Goal: Task Accomplishment & Management: Complete application form

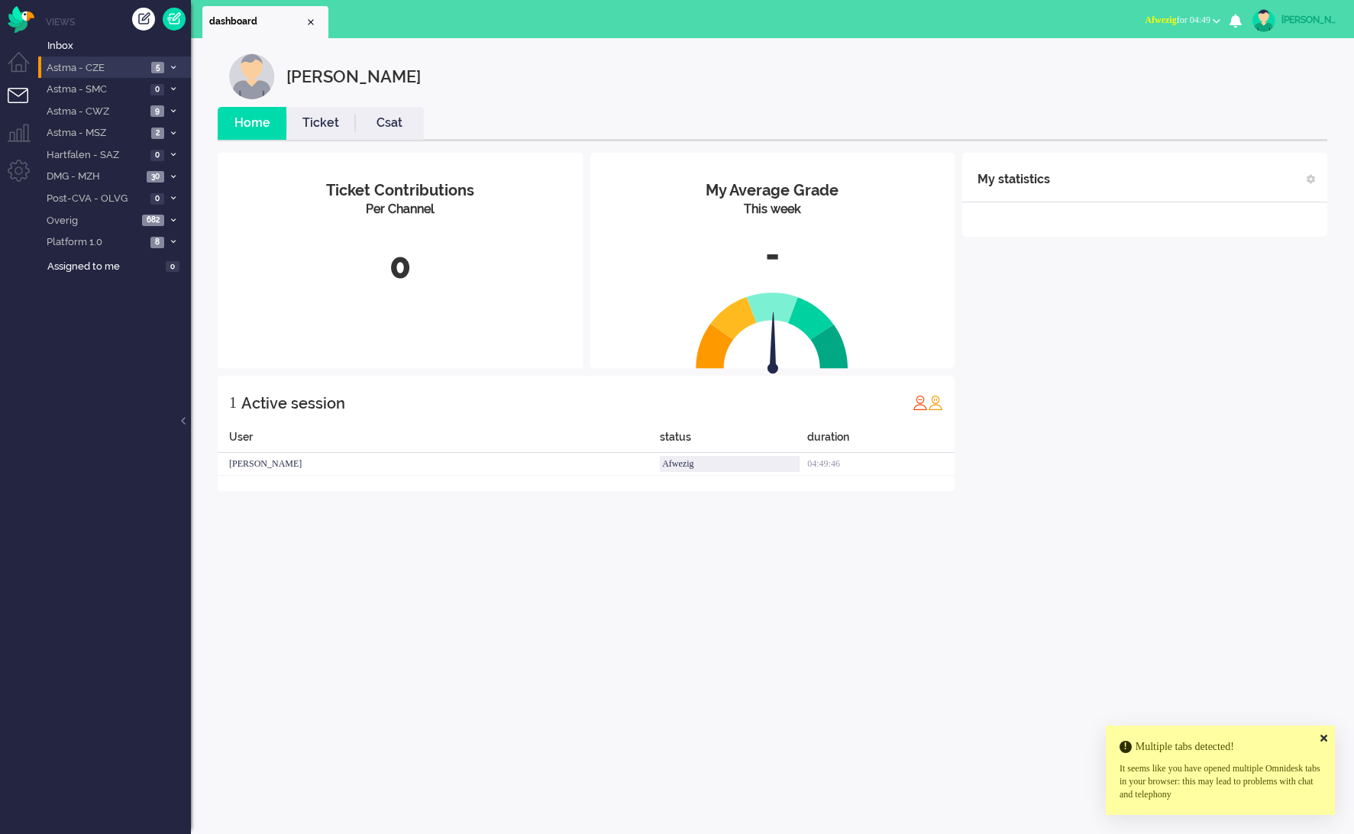
click at [99, 73] on span "Astma - CZE" at bounding box center [95, 68] width 102 height 15
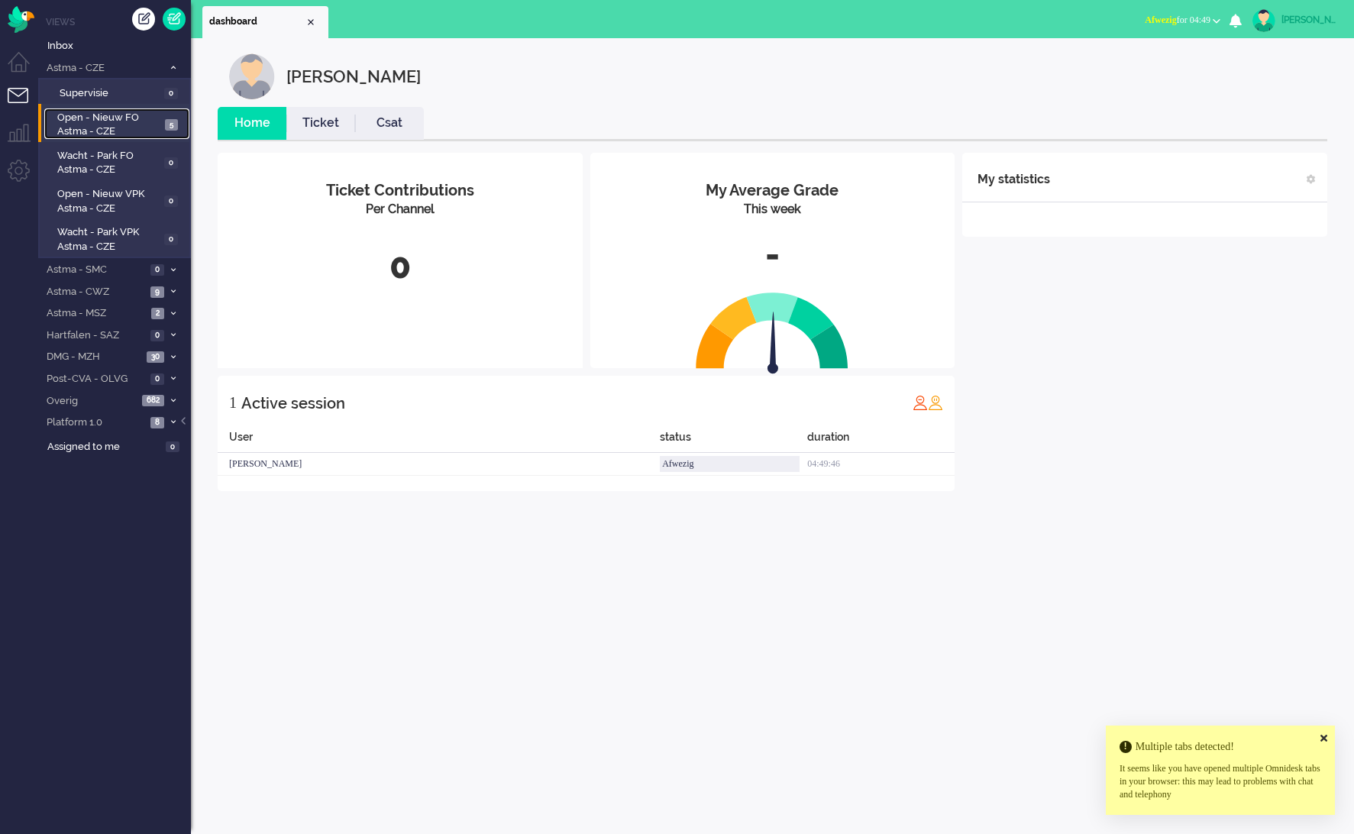
click at [92, 118] on span "Open - Nieuw FO Astma - CZE" at bounding box center [108, 125] width 103 height 28
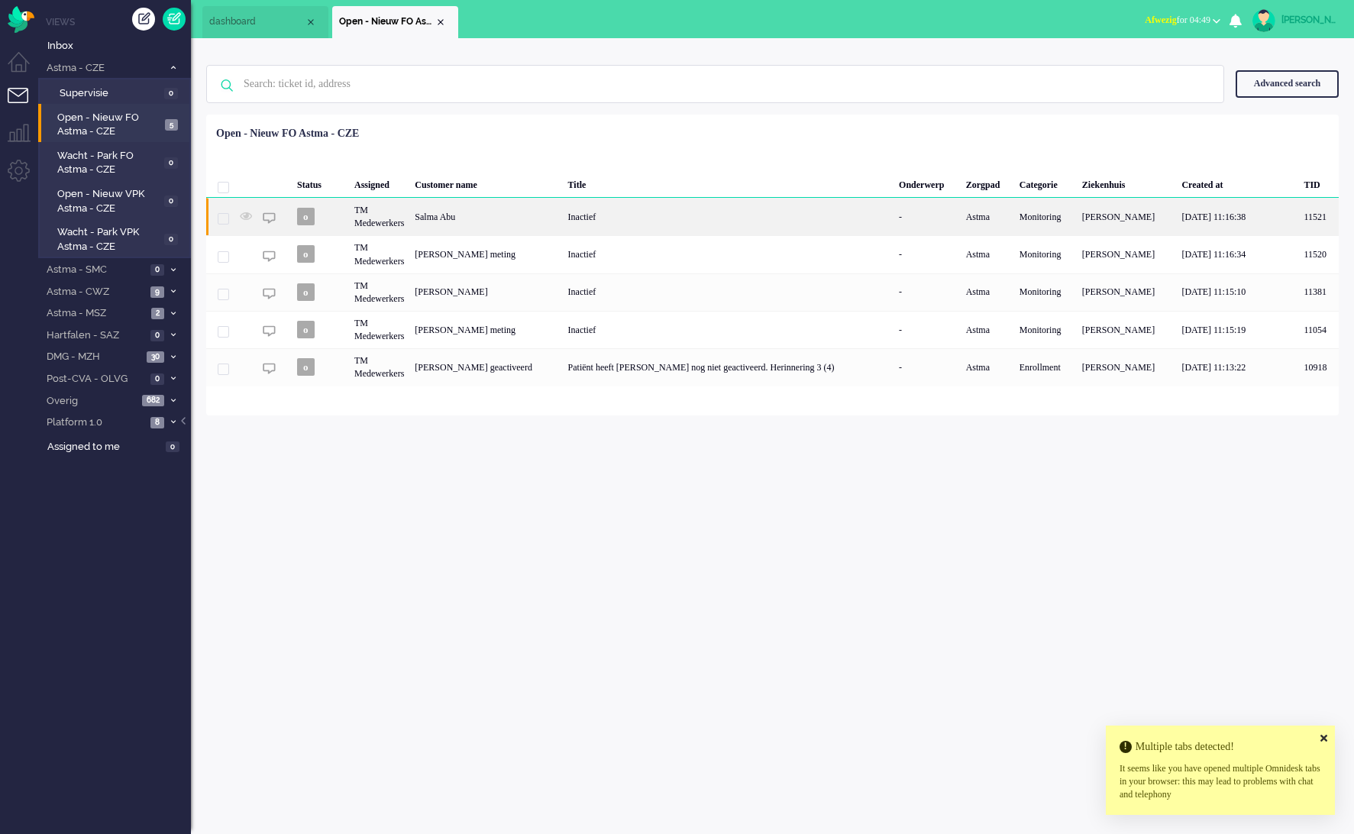
click at [478, 218] on div "Salma Abu" at bounding box center [485, 216] width 153 height 37
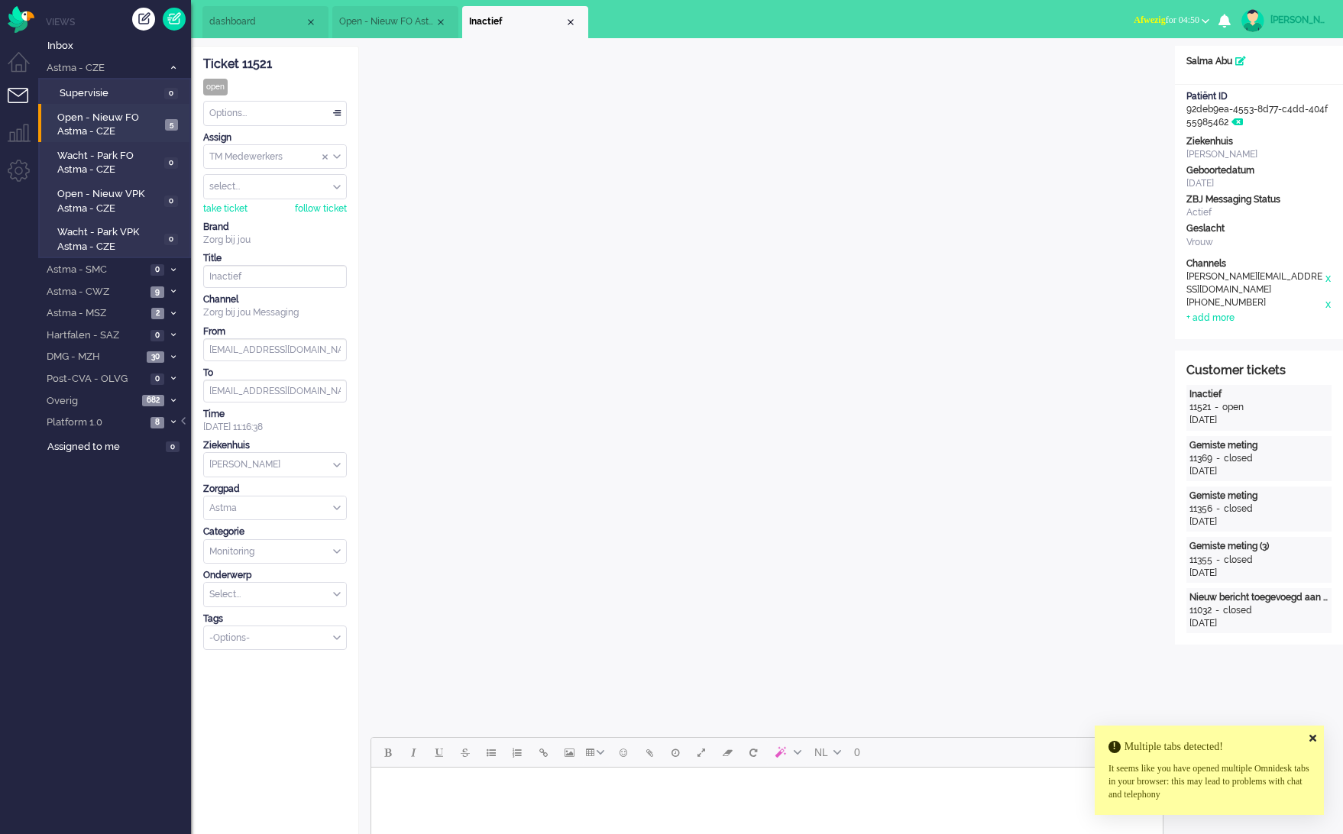
click at [300, 117] on div "Options..." at bounding box center [275, 114] width 142 height 24
click at [267, 219] on li "Solved" at bounding box center [275, 222] width 142 height 22
click at [276, 109] on div "Options..." at bounding box center [275, 114] width 142 height 24
click at [274, 160] on li "Open" at bounding box center [275, 156] width 142 height 22
click at [276, 111] on div "Options..." at bounding box center [275, 114] width 142 height 24
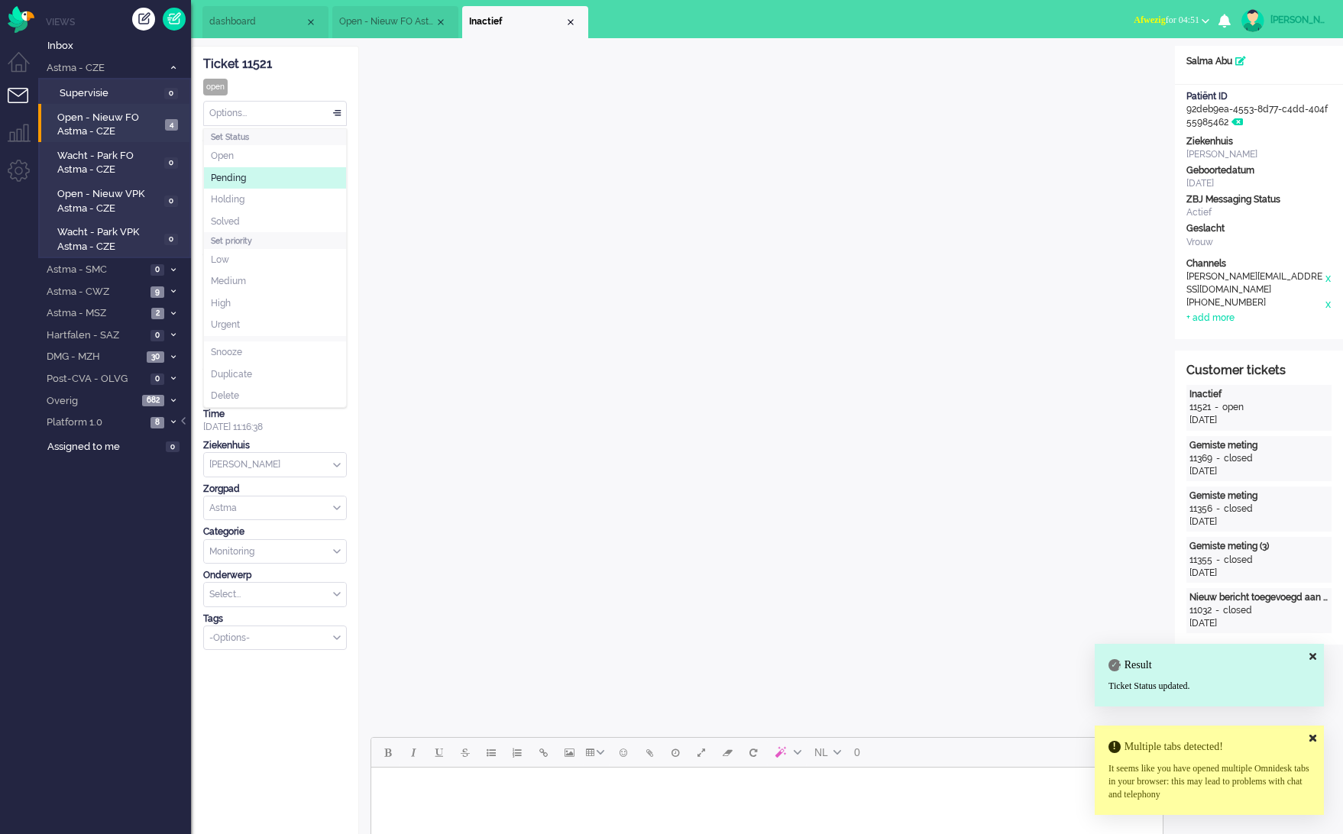
click at [266, 170] on li "Pending" at bounding box center [275, 178] width 142 height 22
click at [275, 112] on div "Options..." at bounding box center [275, 114] width 142 height 24
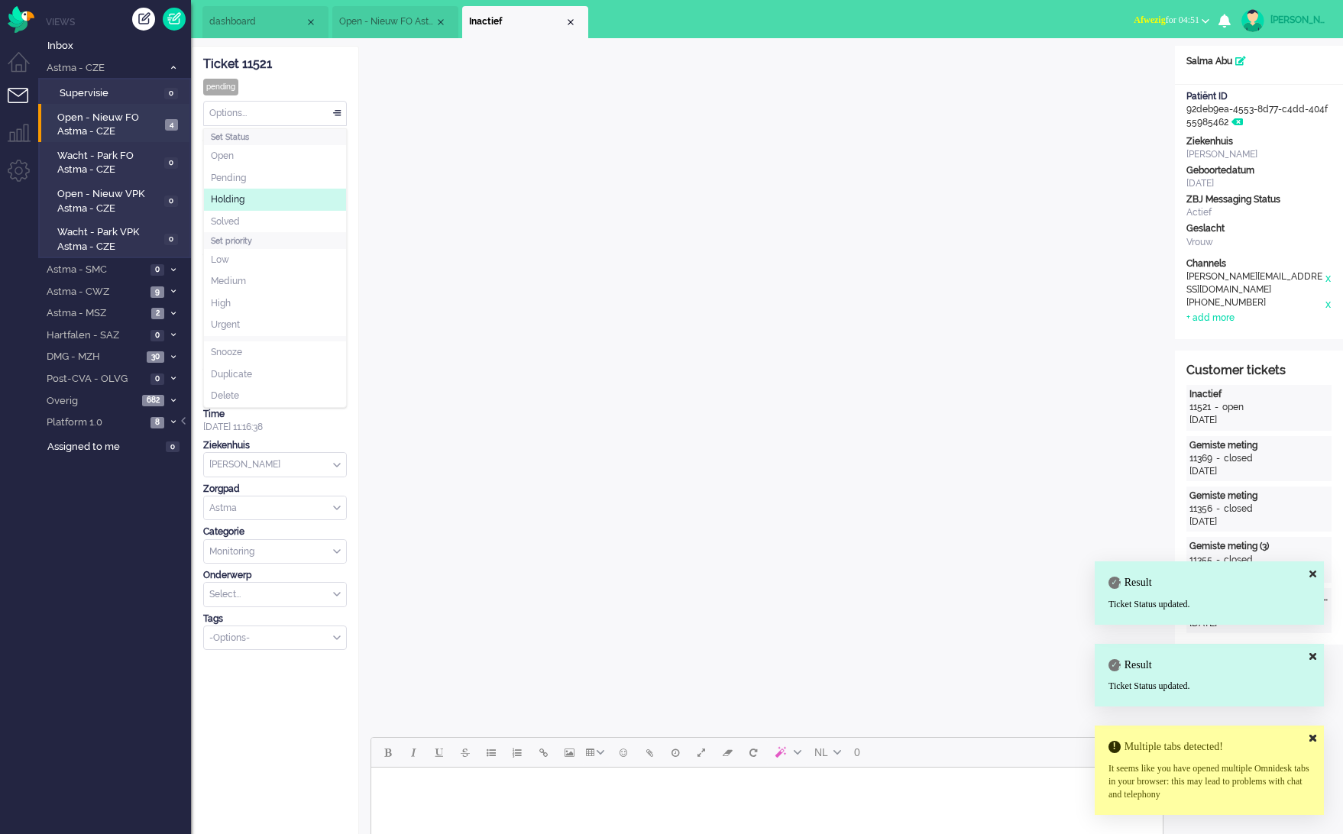
click at [264, 190] on li "Holding" at bounding box center [275, 200] width 142 height 22
click at [267, 108] on div "Options..." at bounding box center [275, 114] width 142 height 24
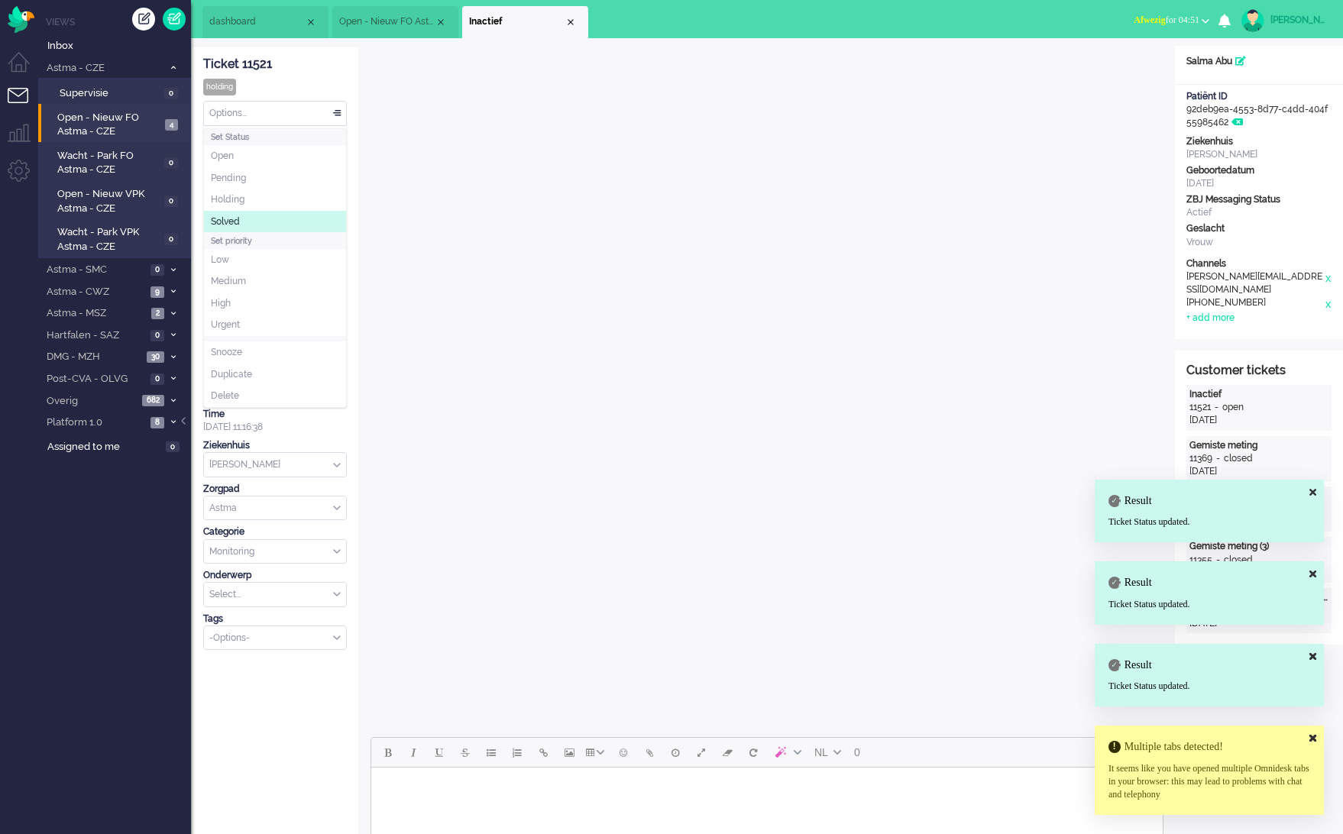
click at [258, 224] on li "Solved" at bounding box center [275, 222] width 142 height 22
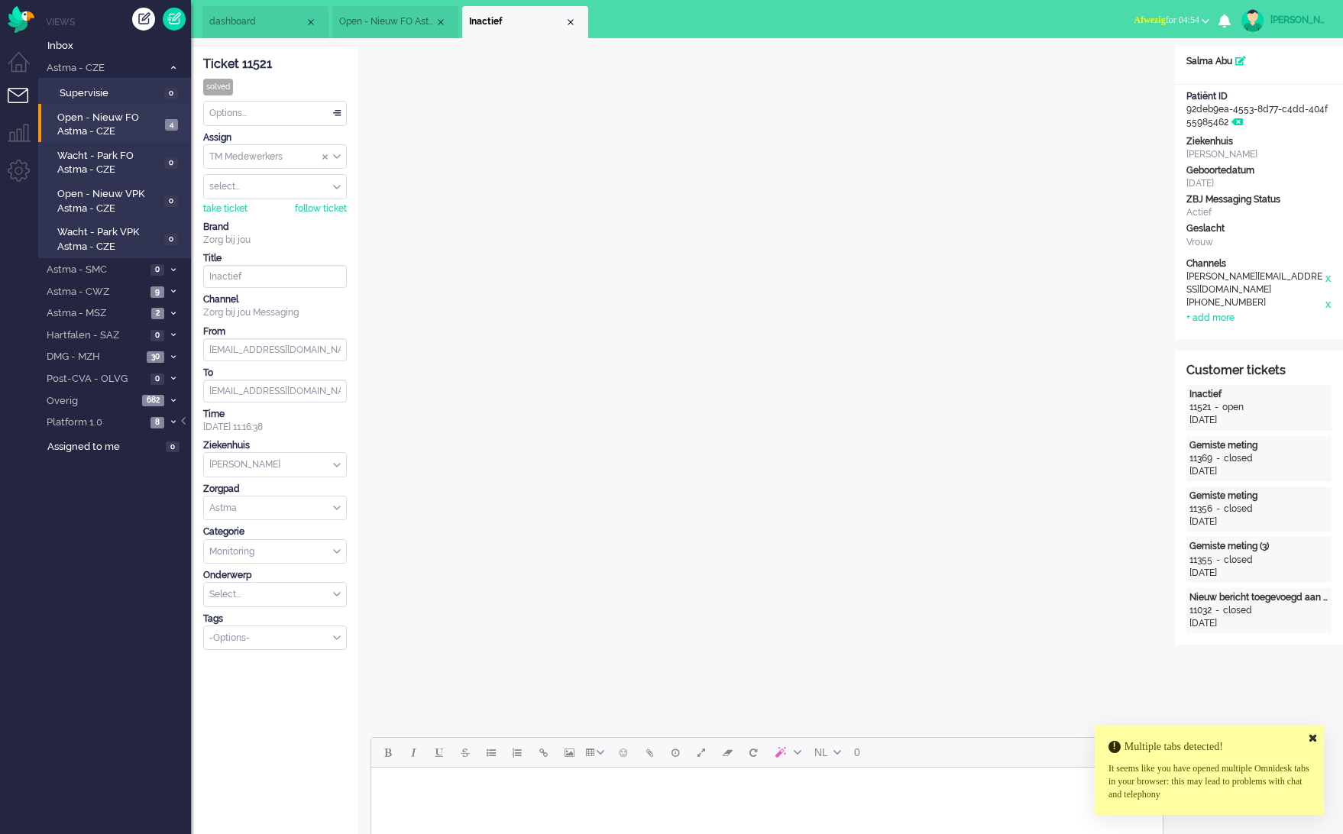
click at [1315, 730] on div "Multiple tabs detected! It seems like you have opened multiple Omnidesk tabs in…" at bounding box center [1209, 770] width 229 height 89
click at [1314, 735] on icon at bounding box center [1312, 738] width 7 height 10
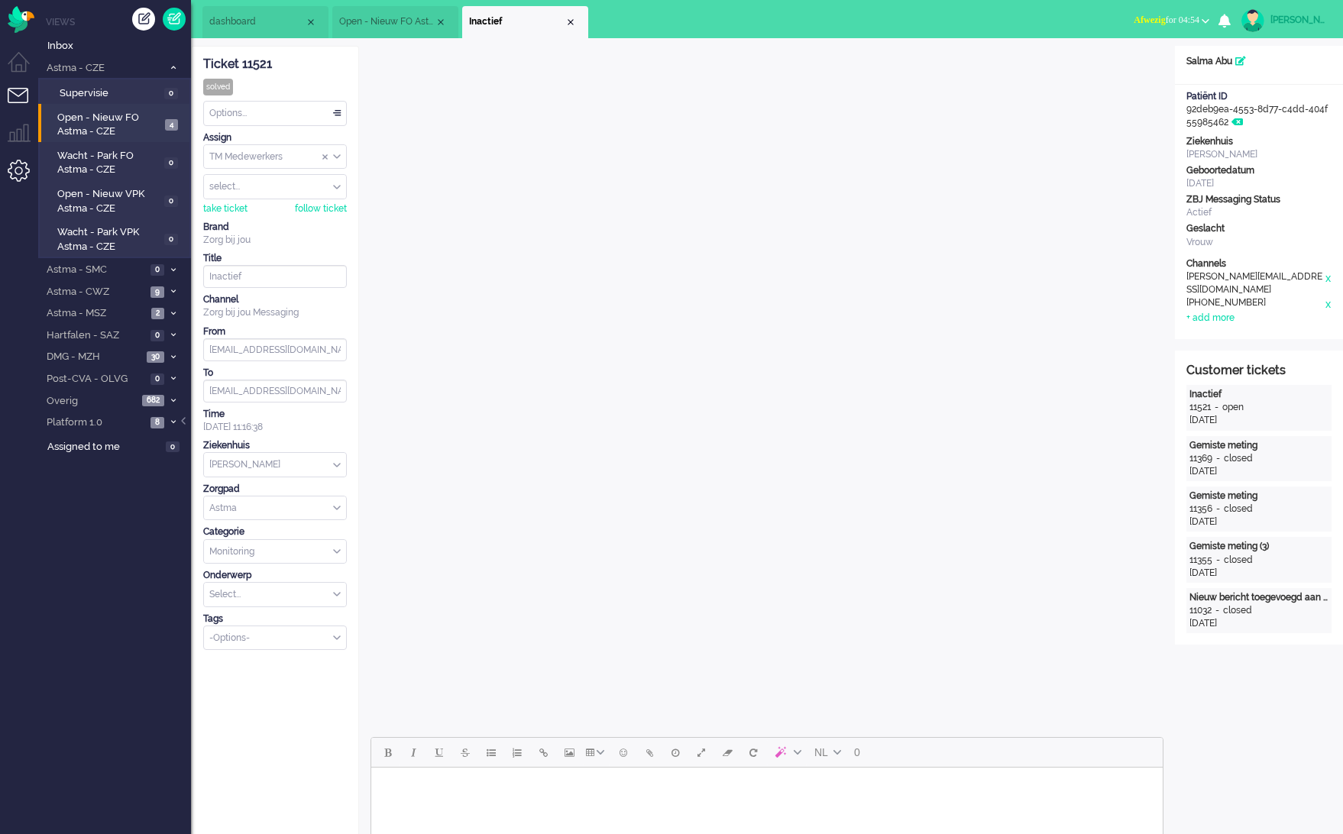
click at [18, 172] on li "Admin menu" at bounding box center [25, 177] width 34 height 34
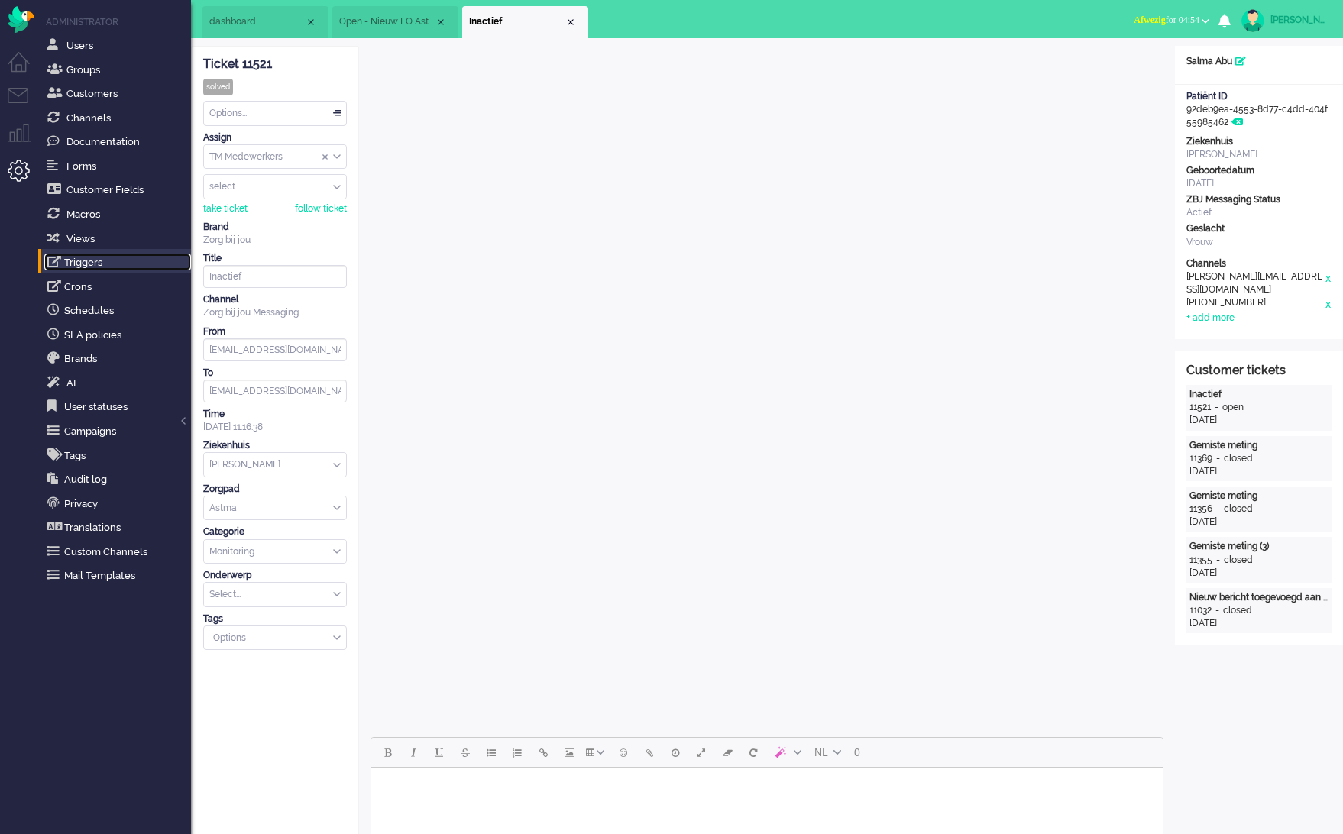
click at [107, 259] on link "Triggers" at bounding box center [117, 262] width 147 height 17
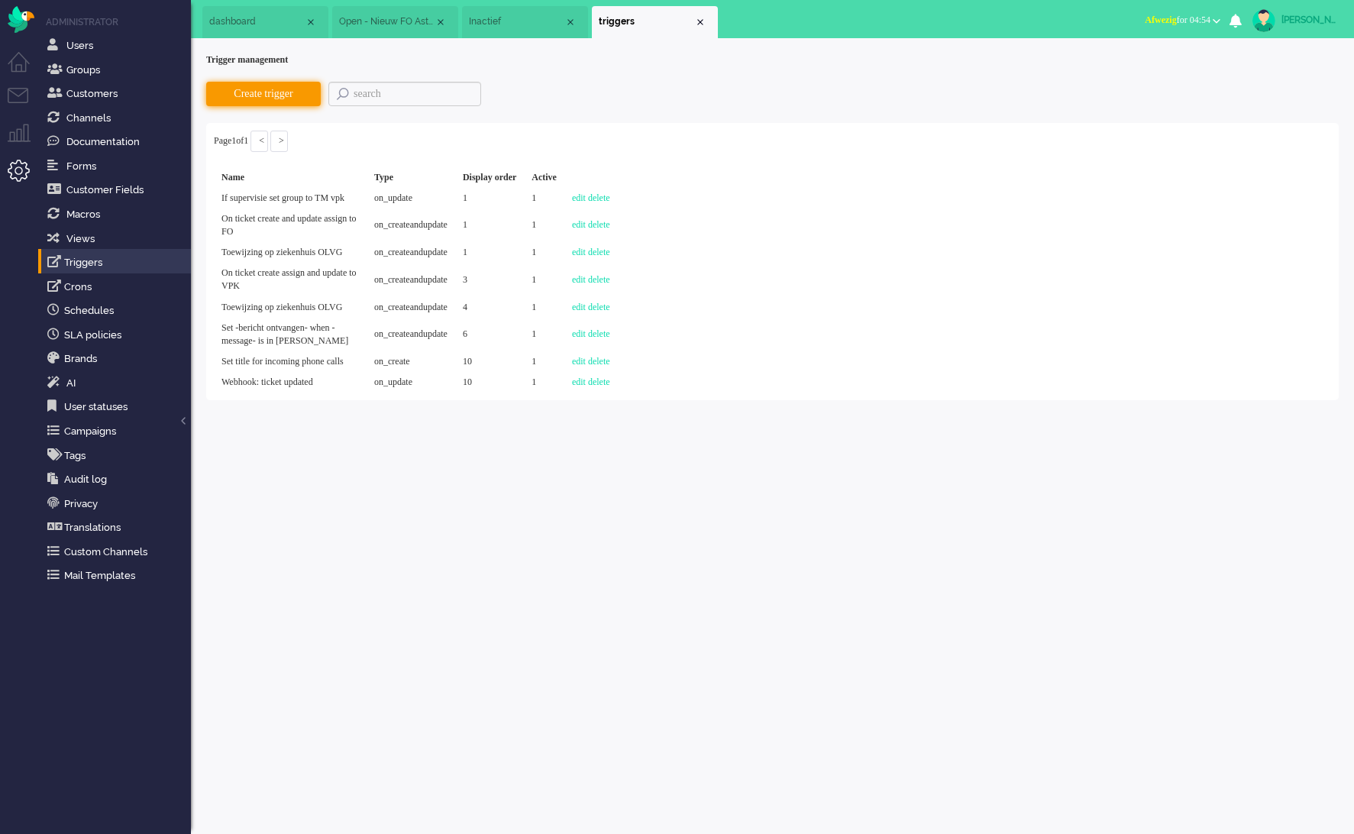
click at [279, 94] on button "Create trigger" at bounding box center [263, 94] width 115 height 24
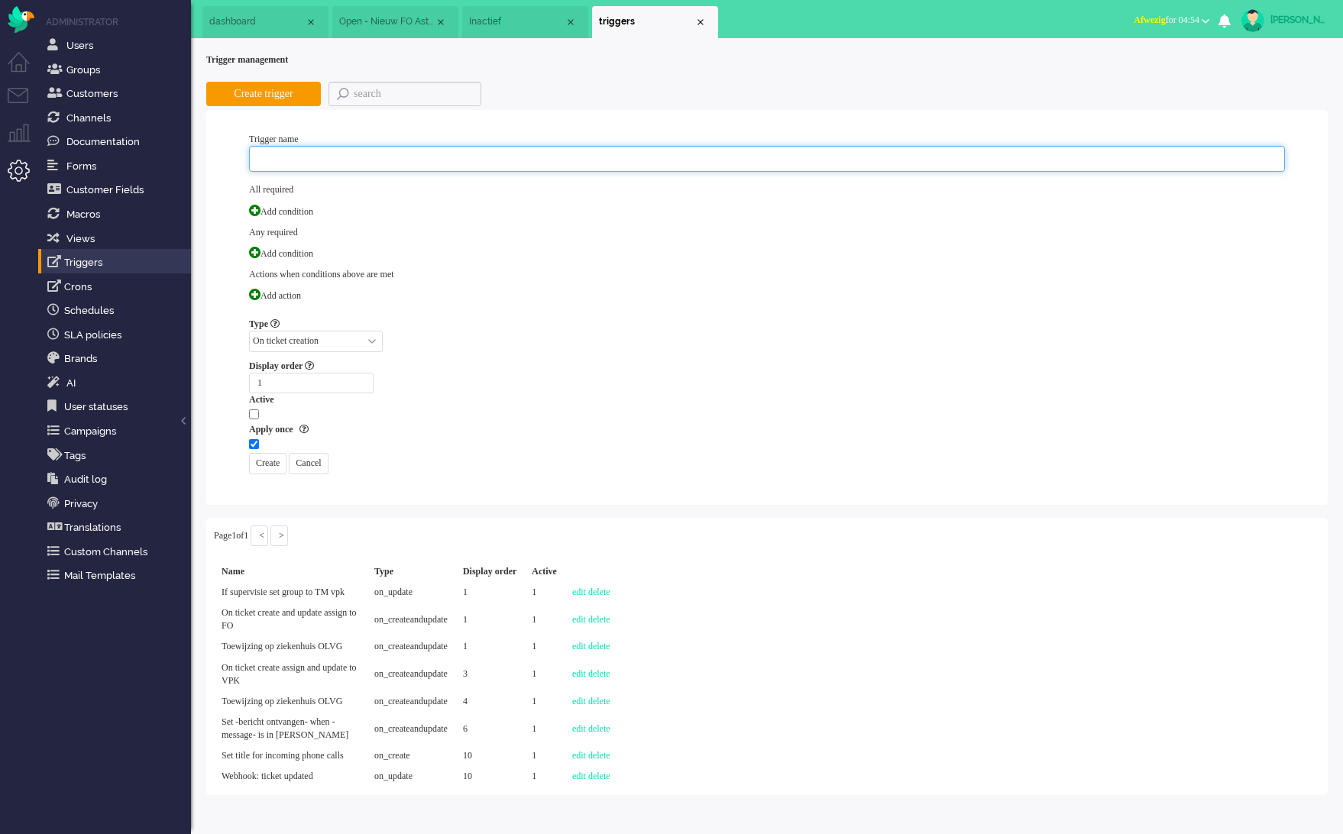
click at [304, 160] on input "text" at bounding box center [767, 159] width 1036 height 26
click at [312, 155] on input "webhooks Postman" at bounding box center [767, 159] width 1036 height 26
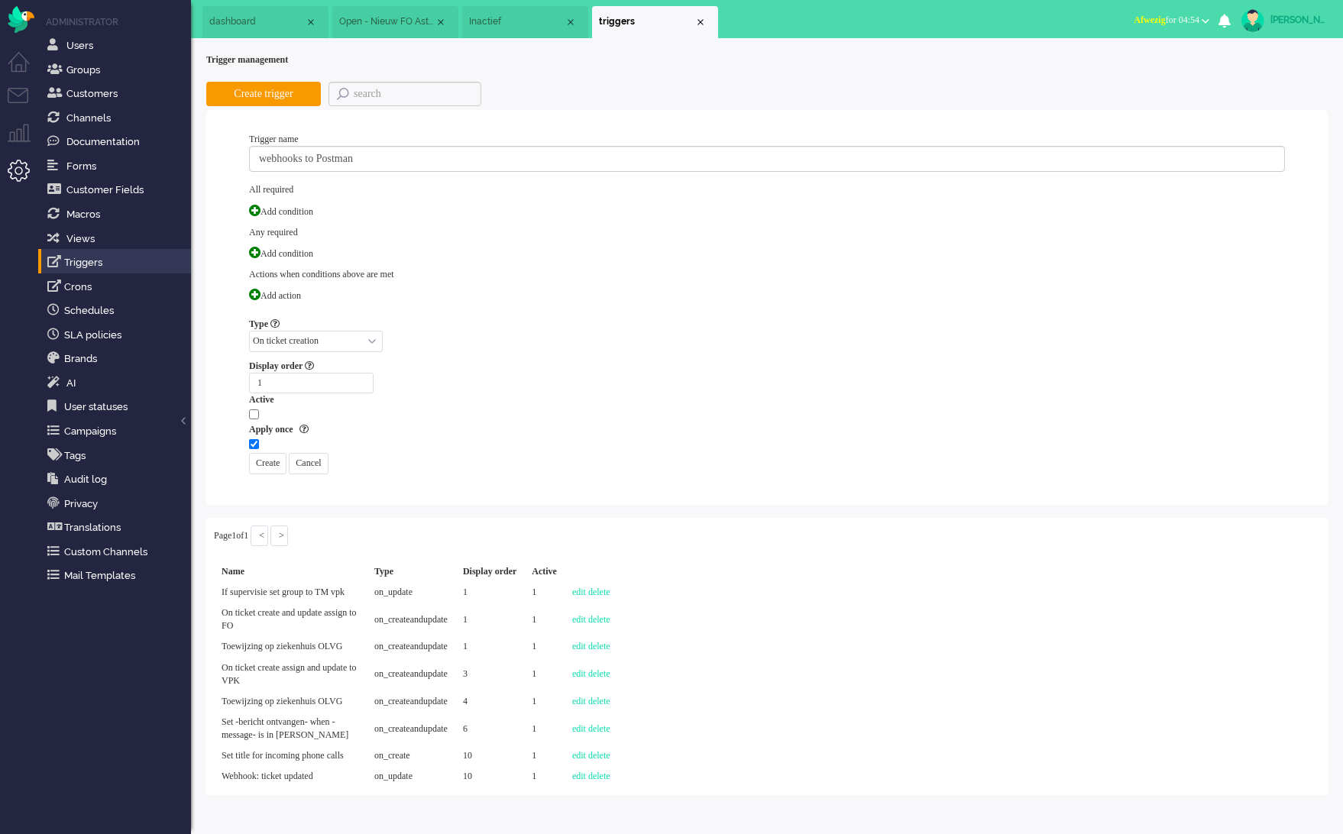
click at [646, 242] on div "Add condition" at bounding box center [763, 253] width 1044 height 29
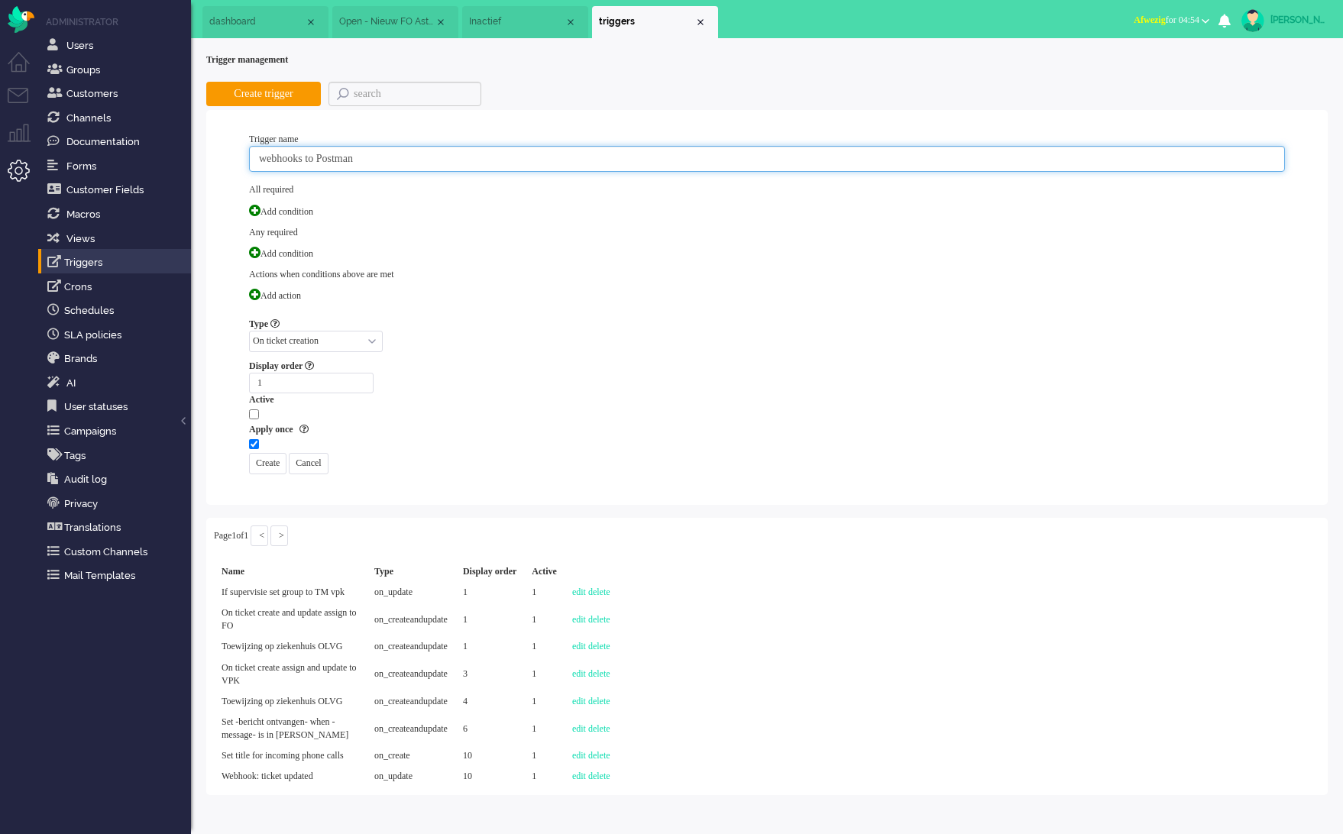
click at [334, 158] on input "webhooks to Postman" at bounding box center [767, 159] width 1036 height 26
type input "webhooks to postman"
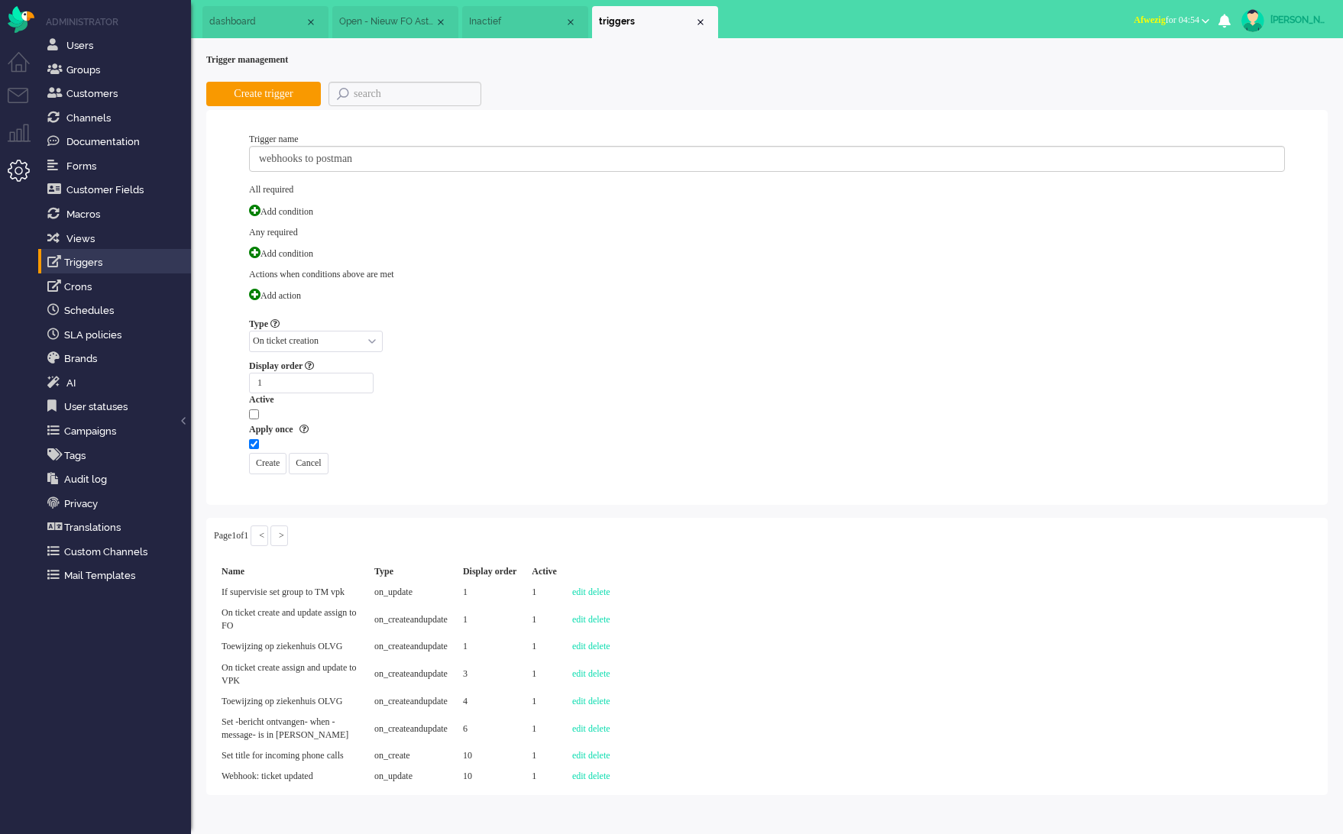
click at [570, 377] on div "Display order 1 Active Apply once Add change reason Create Cancel" at bounding box center [767, 417] width 1036 height 115
click at [258, 289] on span at bounding box center [254, 294] width 11 height 11
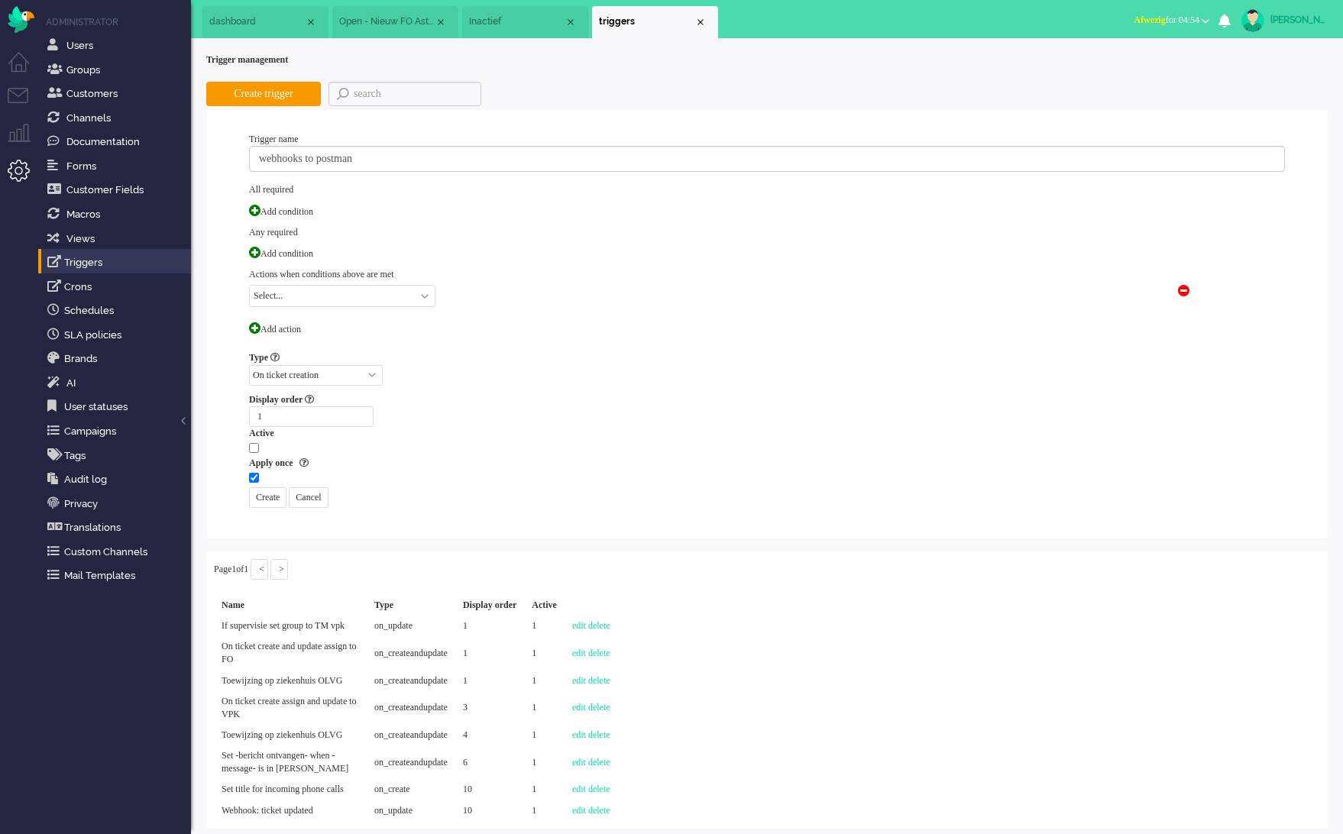
click at [361, 285] on select "Select... Ticket: Brand Ticket: Channel Ticket: User Ticket: Group Ticket: Stat…" at bounding box center [342, 296] width 186 height 22
select select "request_url"
click at [249, 285] on select "Select... Ticket: Brand Ticket: Channel Ticket: User Ticket: Group Ticket: Stat…" at bounding box center [342, 296] width 186 height 22
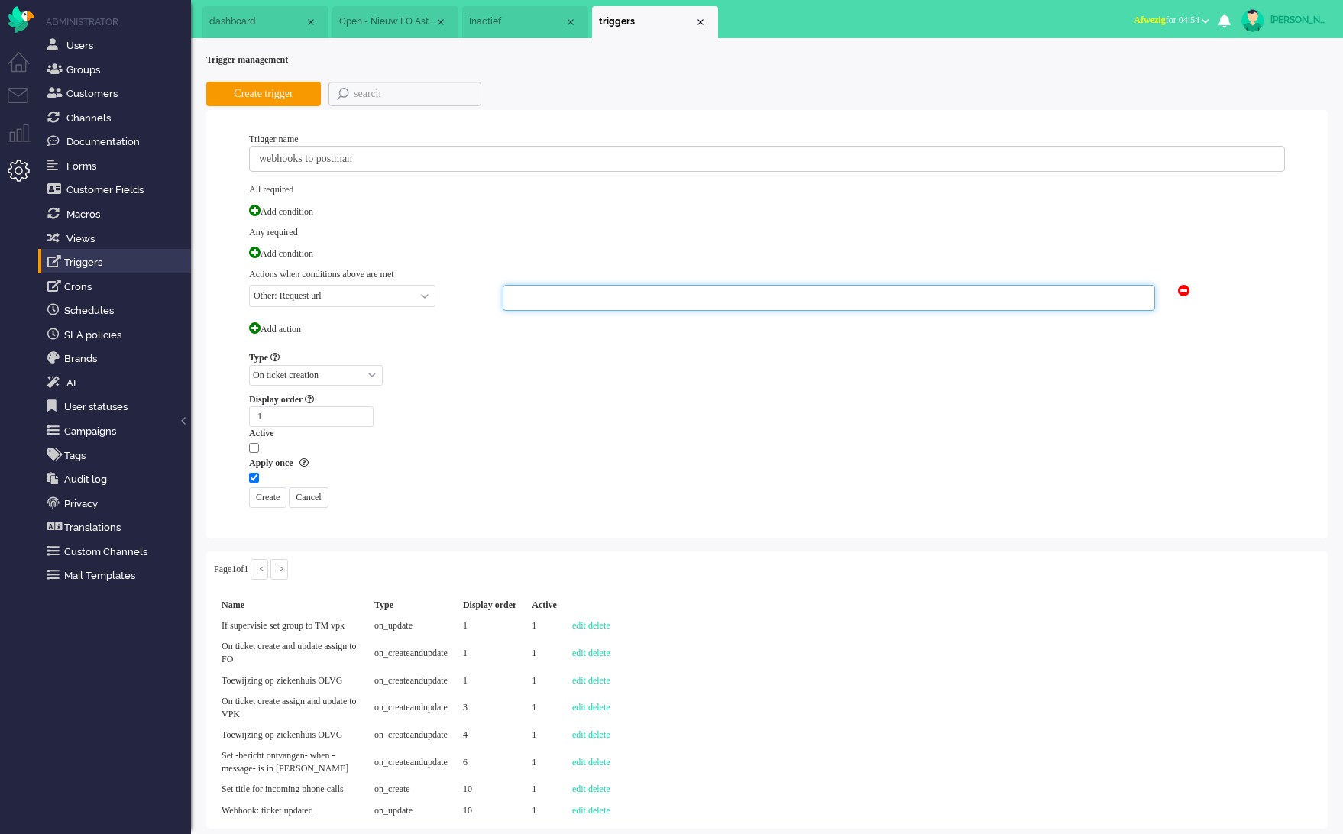
click at [549, 285] on input "text" at bounding box center [829, 298] width 652 height 26
paste input "https://6274a3a1-3df0-496d-aafc-f46a7c82688f.mock.pstmn.io"
type input "https://6274a3a1-3df0-496d-aafc-f46a7c82688f.mock.pstmn.io"
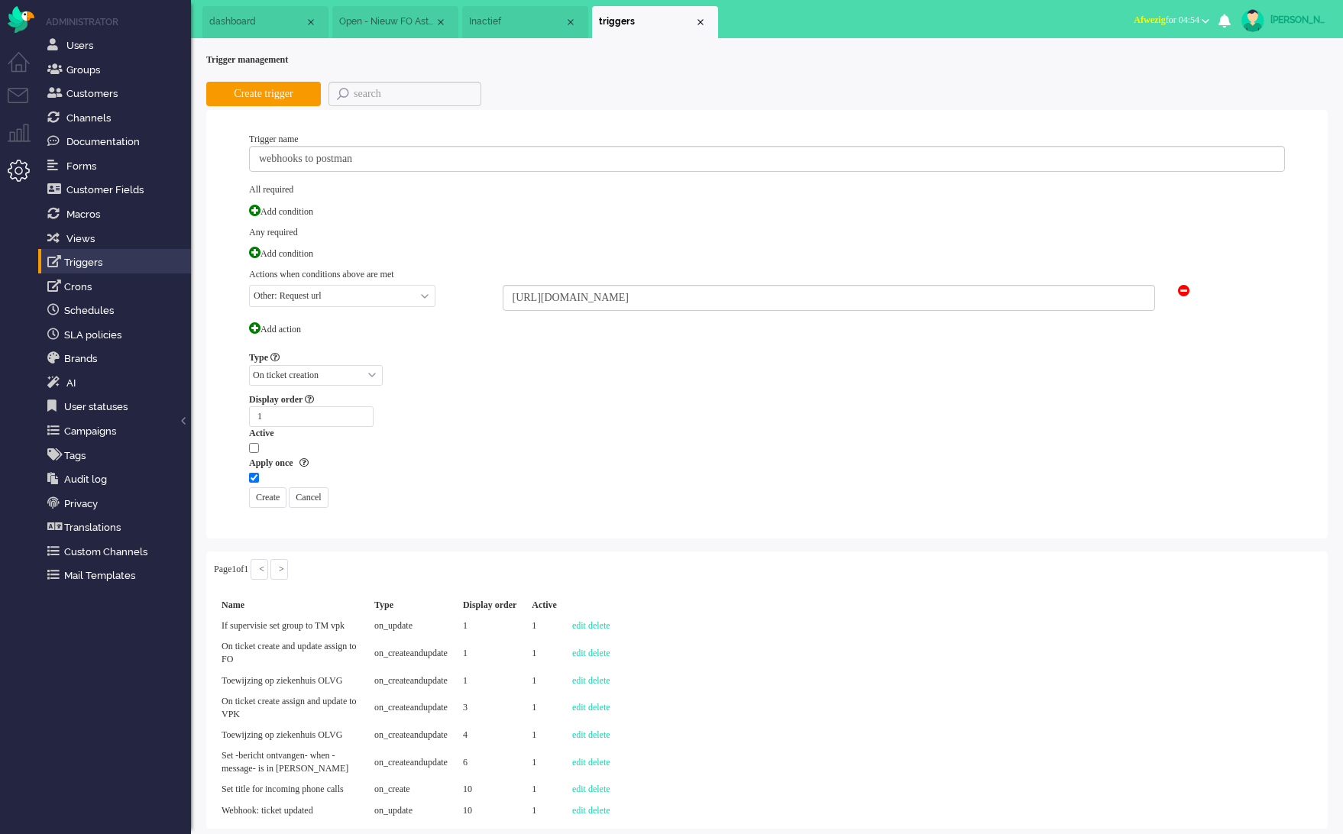
click at [363, 365] on select "On ticket creation On ticket update On create and update" at bounding box center [316, 375] width 134 height 21
click at [249, 365] on select "On ticket creation On ticket update On create and update" at bounding box center [316, 375] width 134 height 21
click at [354, 365] on select "On ticket creation On ticket update On create and update" at bounding box center [316, 375] width 134 height 21
select select "on_createandupdate"
click at [249, 365] on select "On ticket creation On ticket update On create and update" at bounding box center [316, 375] width 134 height 21
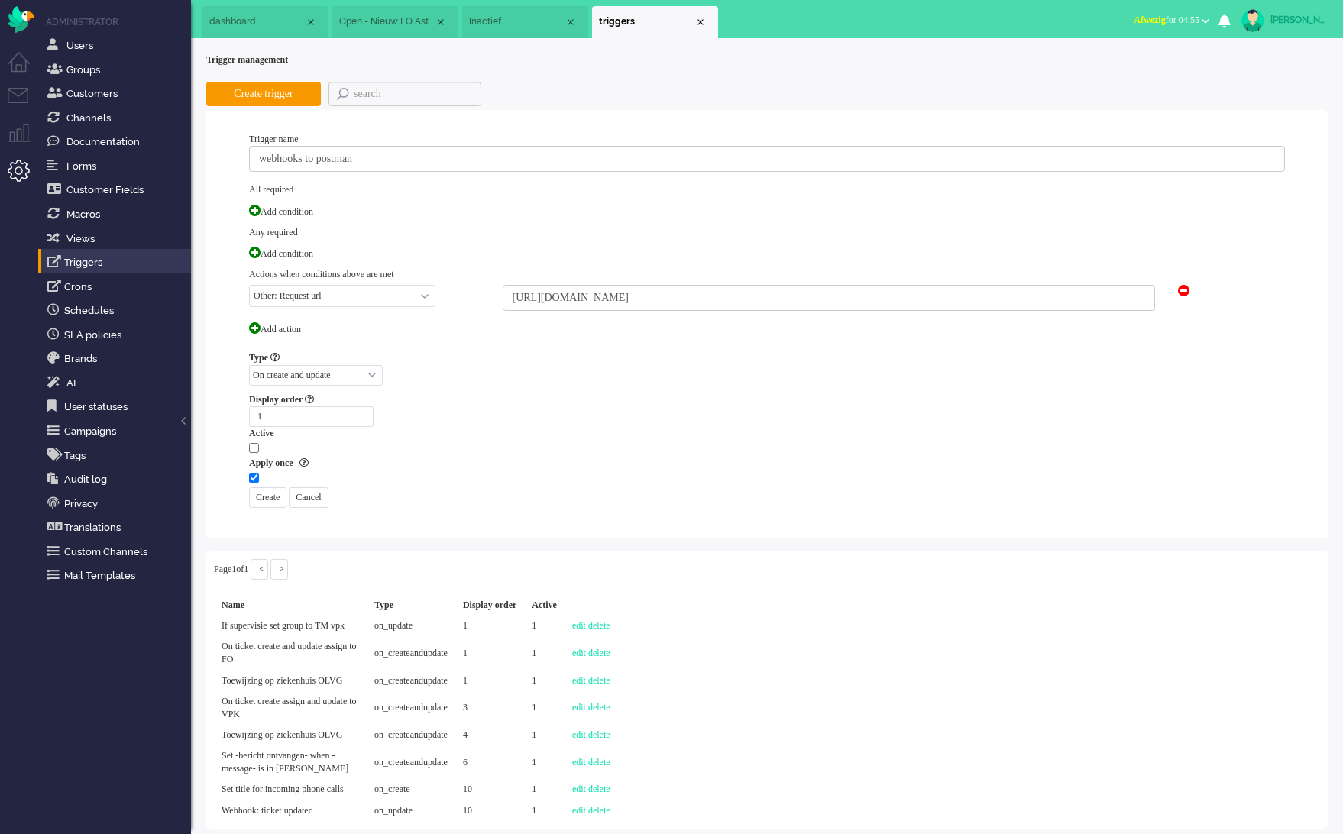
click at [474, 393] on div "Display order 1 Active Apply once Add change reason Create Cancel" at bounding box center [767, 450] width 1036 height 115
click at [260, 404] on div "Display order 1 Active Apply once Add change reason Create Cancel" at bounding box center [767, 450] width 1036 height 115
click at [251, 473] on input "checkbox" at bounding box center [254, 478] width 10 height 10
checkbox input "false"
click at [251, 443] on input "checkbox" at bounding box center [254, 448] width 10 height 10
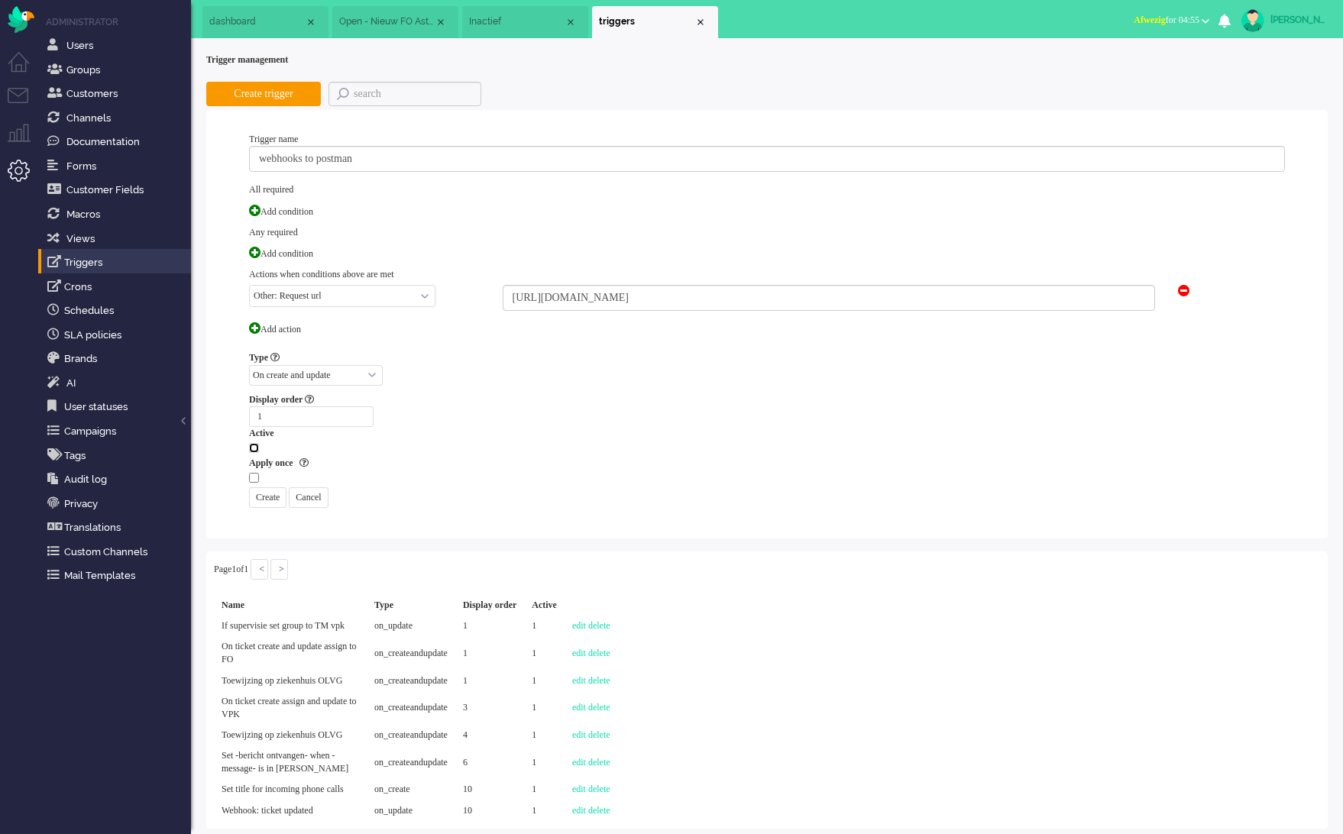
checkbox input "true"
click at [264, 487] on input "Create" at bounding box center [267, 497] width 37 height 21
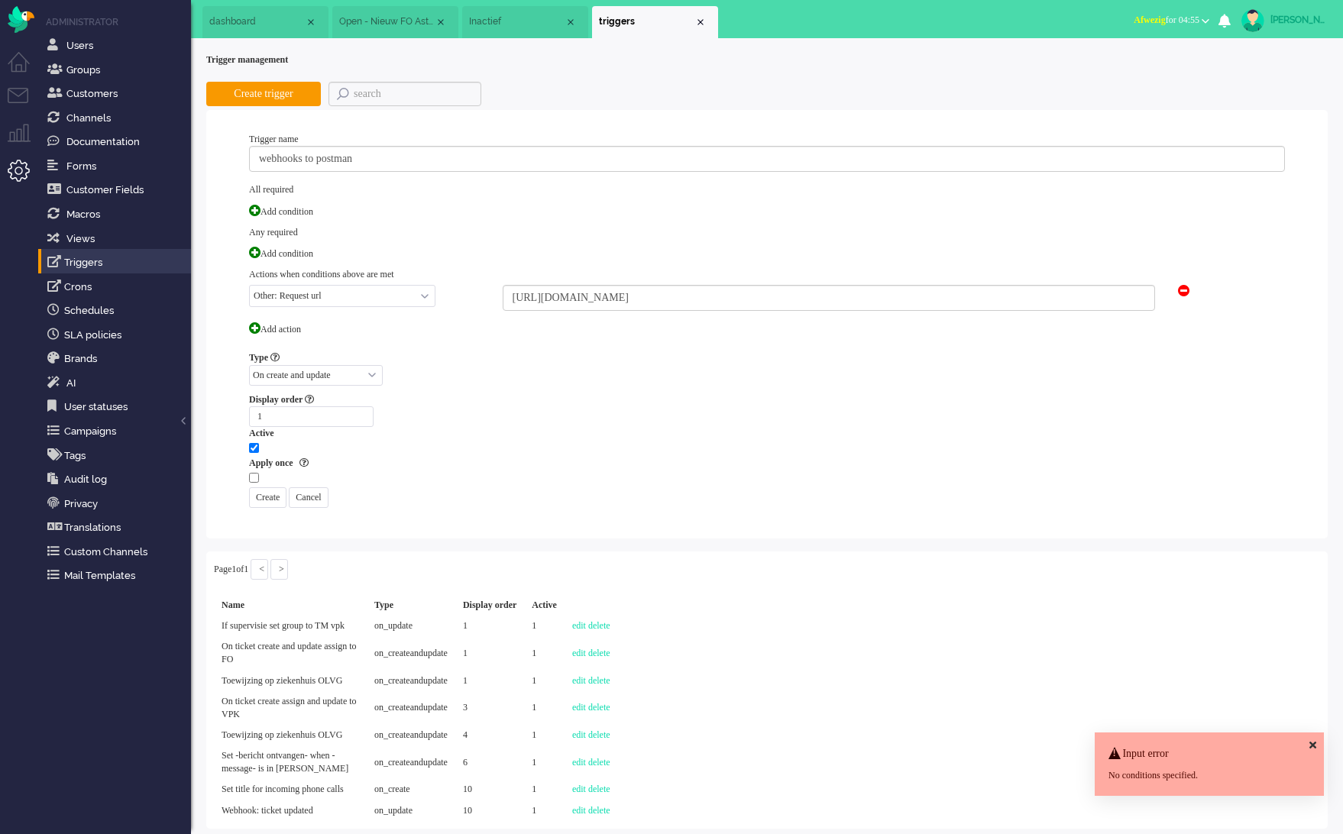
scroll to position [11, 0]
click at [265, 199] on div "Add condition" at bounding box center [763, 211] width 1044 height 29
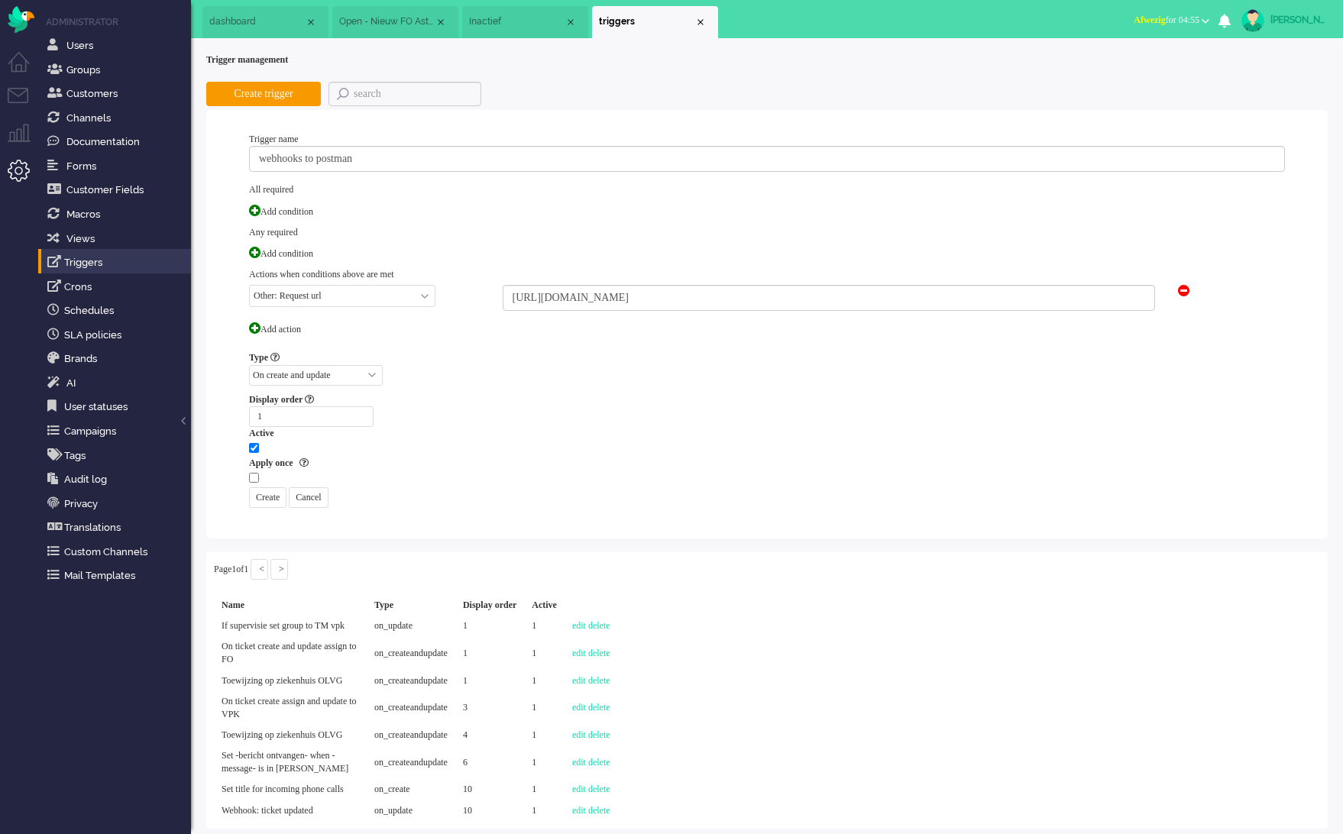
click at [257, 205] on span at bounding box center [254, 210] width 11 height 11
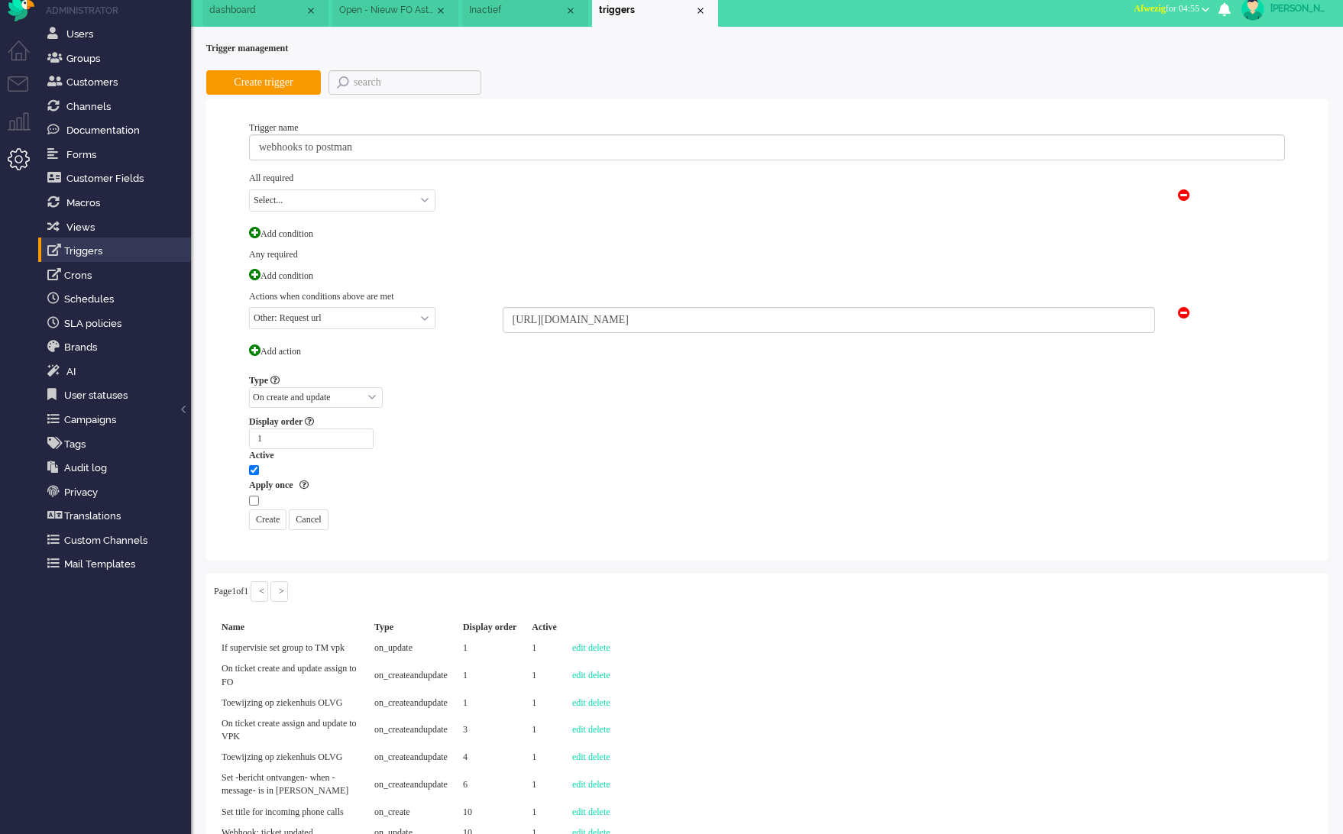
click at [293, 202] on select "Select... Ticket: Brand Ticket: Channel Ticket: Group Ticket: External address …" at bounding box center [342, 200] width 186 height 22
select select "brand_id"
click at [249, 189] on select "Select... Ticket: Brand Ticket: Channel Ticket: Group Ticket: External address …" at bounding box center [342, 200] width 186 height 22
click at [554, 194] on select "Select... equals not equals" at bounding box center [570, 200] width 134 height 22
select select "equals"
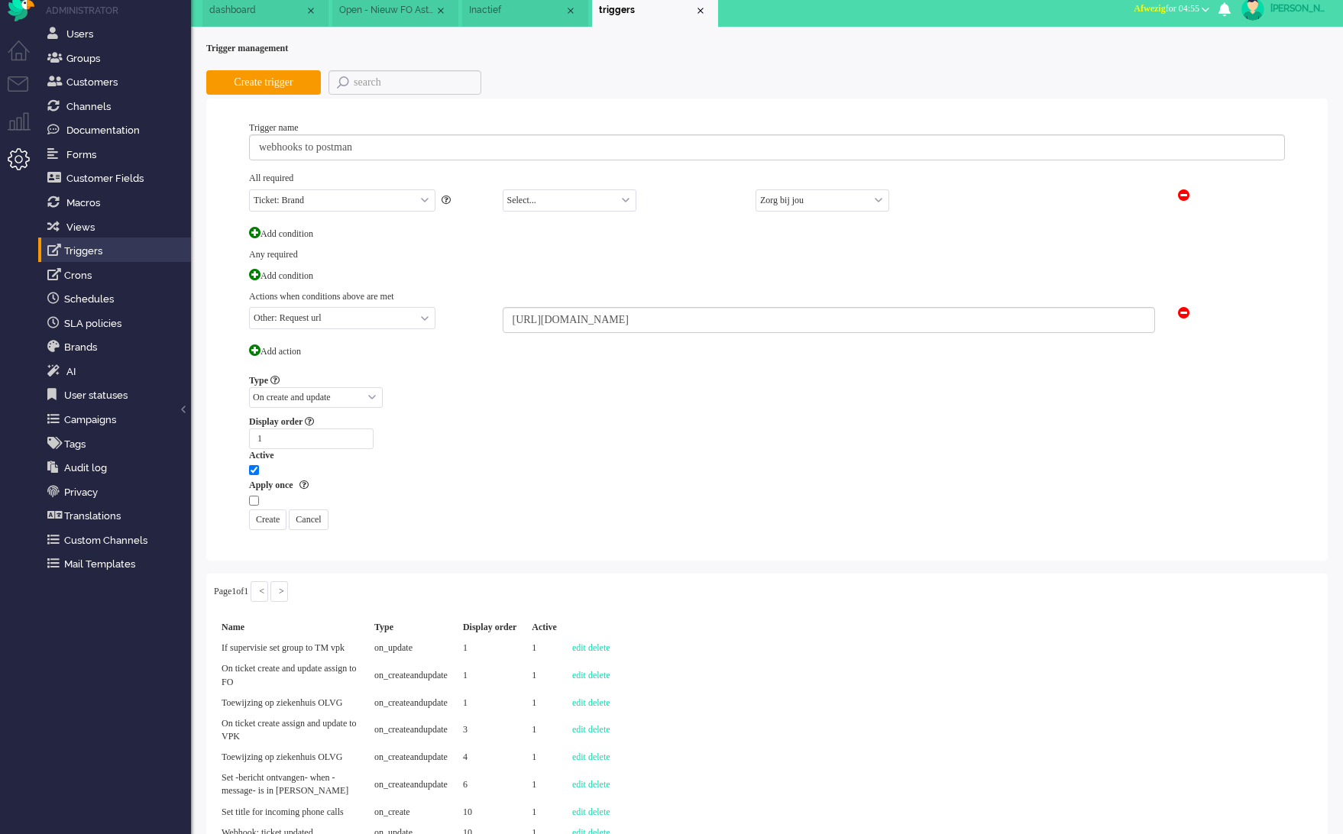
click at [503, 189] on select "Select... equals not equals" at bounding box center [570, 200] width 134 height 22
click at [782, 204] on select "Zorg bij jou" at bounding box center [823, 200] width 134 height 22
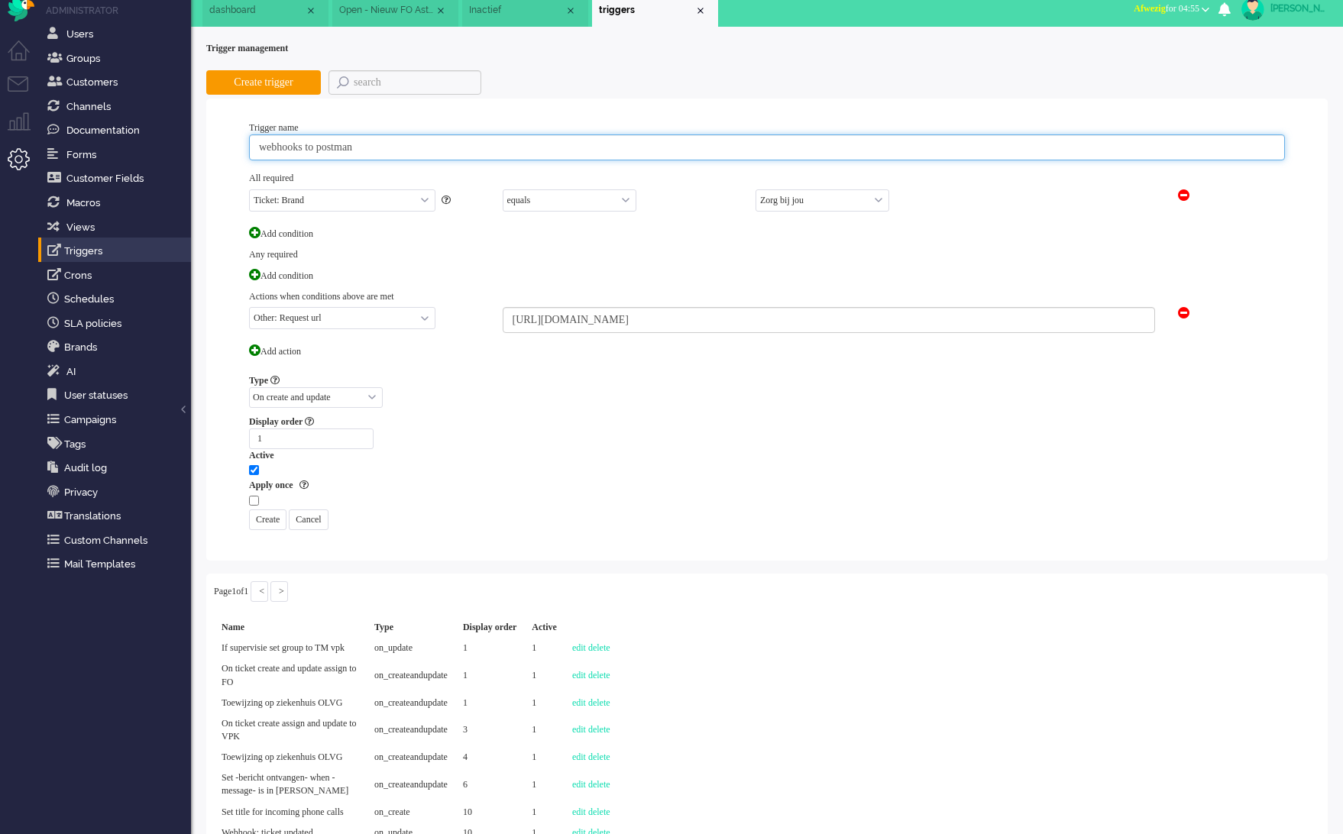
click at [389, 150] on input "webhooks to postman" at bounding box center [767, 147] width 1036 height 26
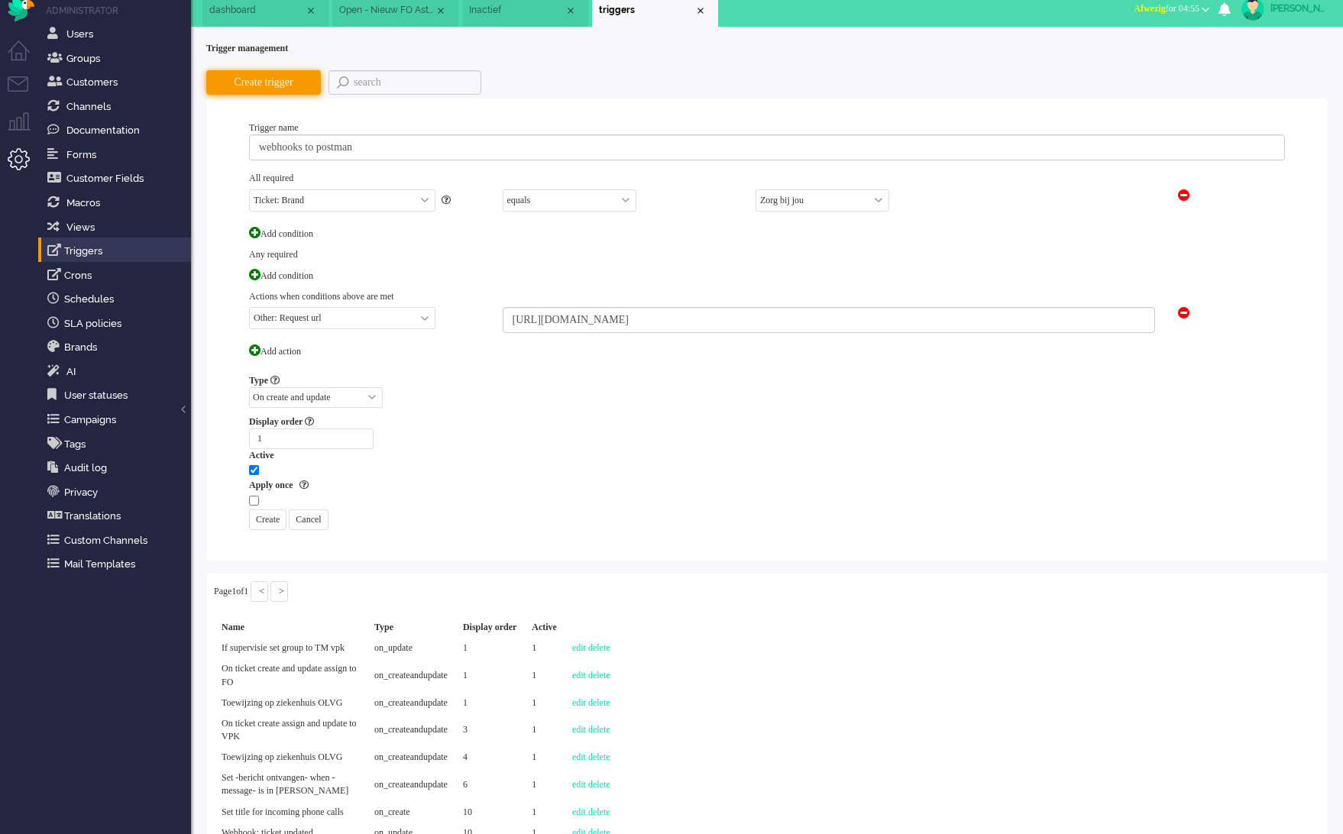
click at [249, 85] on button "Create trigger" at bounding box center [263, 82] width 115 height 24
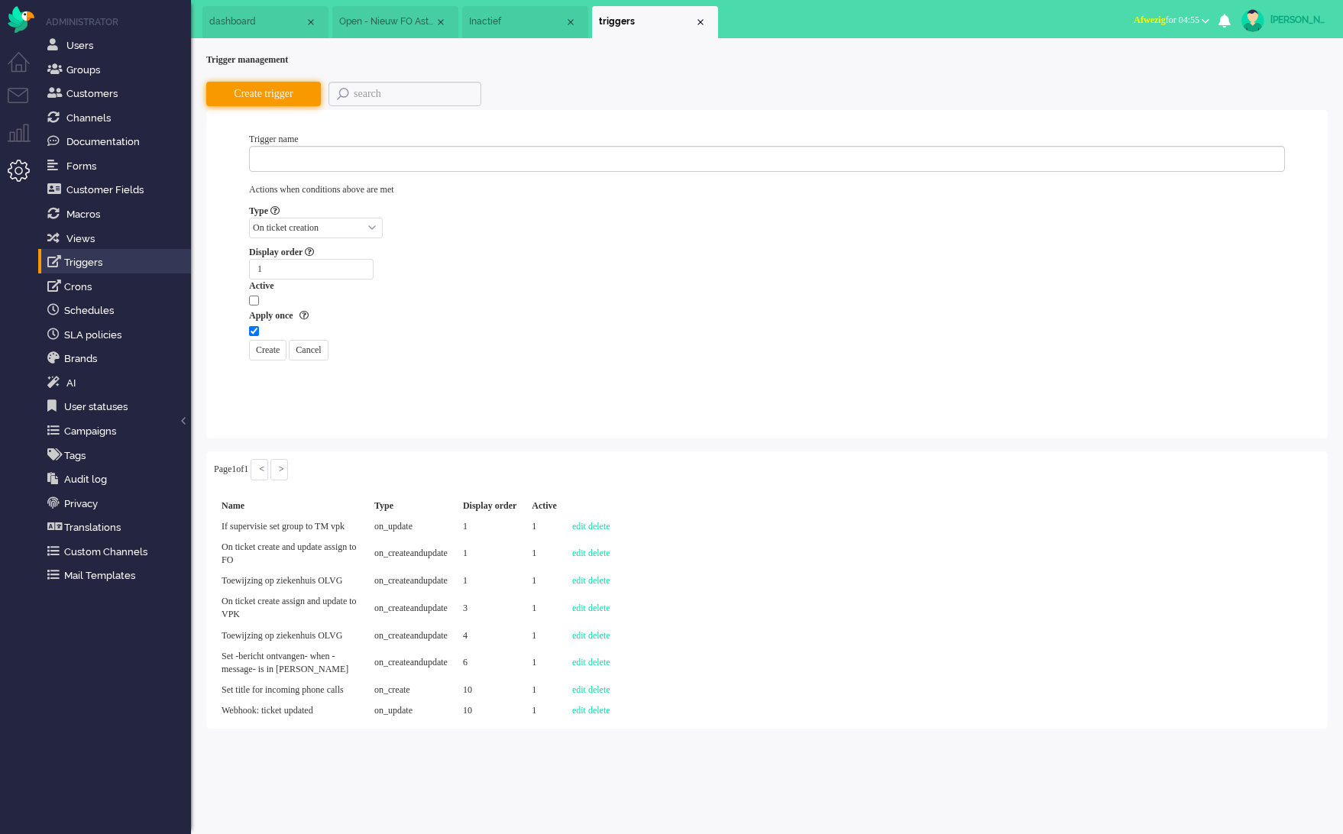
scroll to position [0, 0]
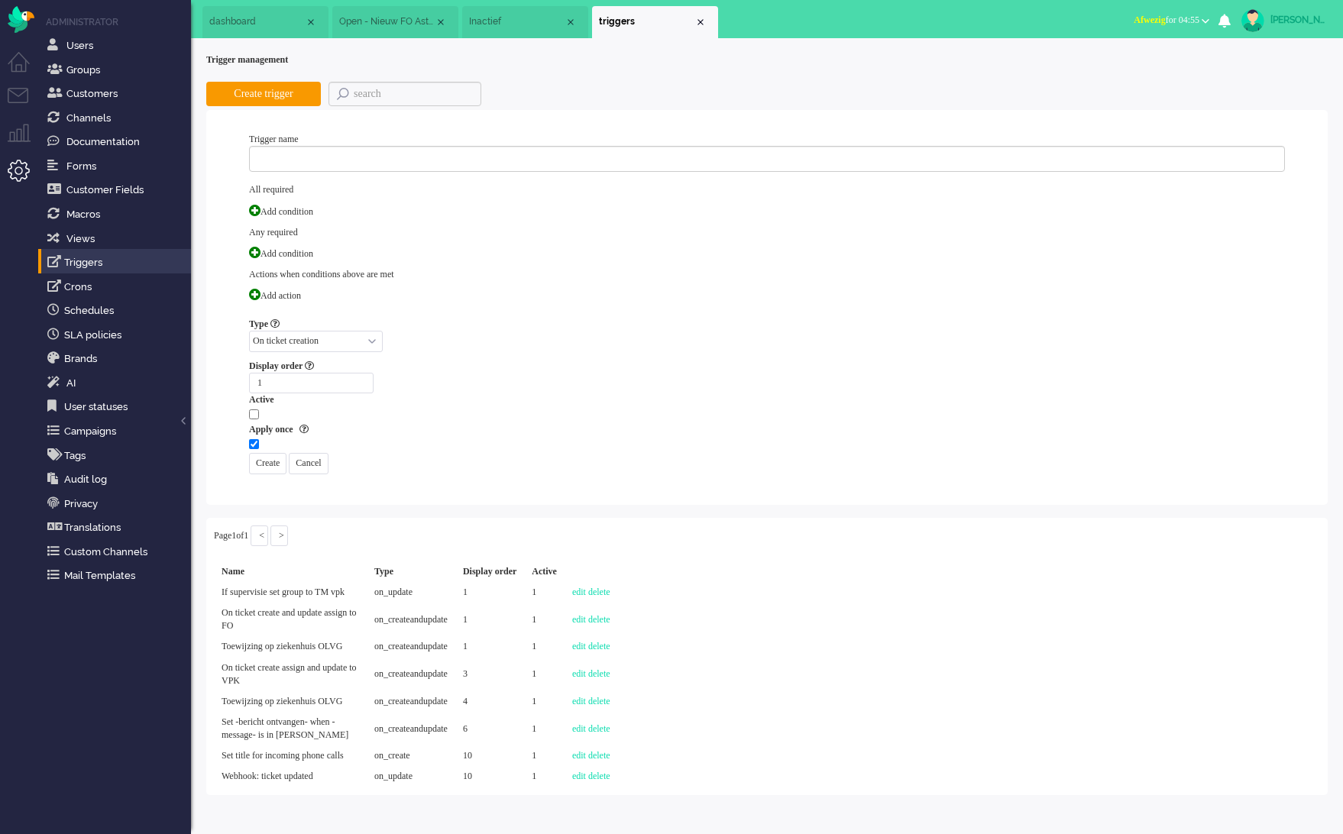
click at [296, 141] on div "Trigger name All required Add condition Any required Add condition Actions when…" at bounding box center [767, 303] width 1036 height 341
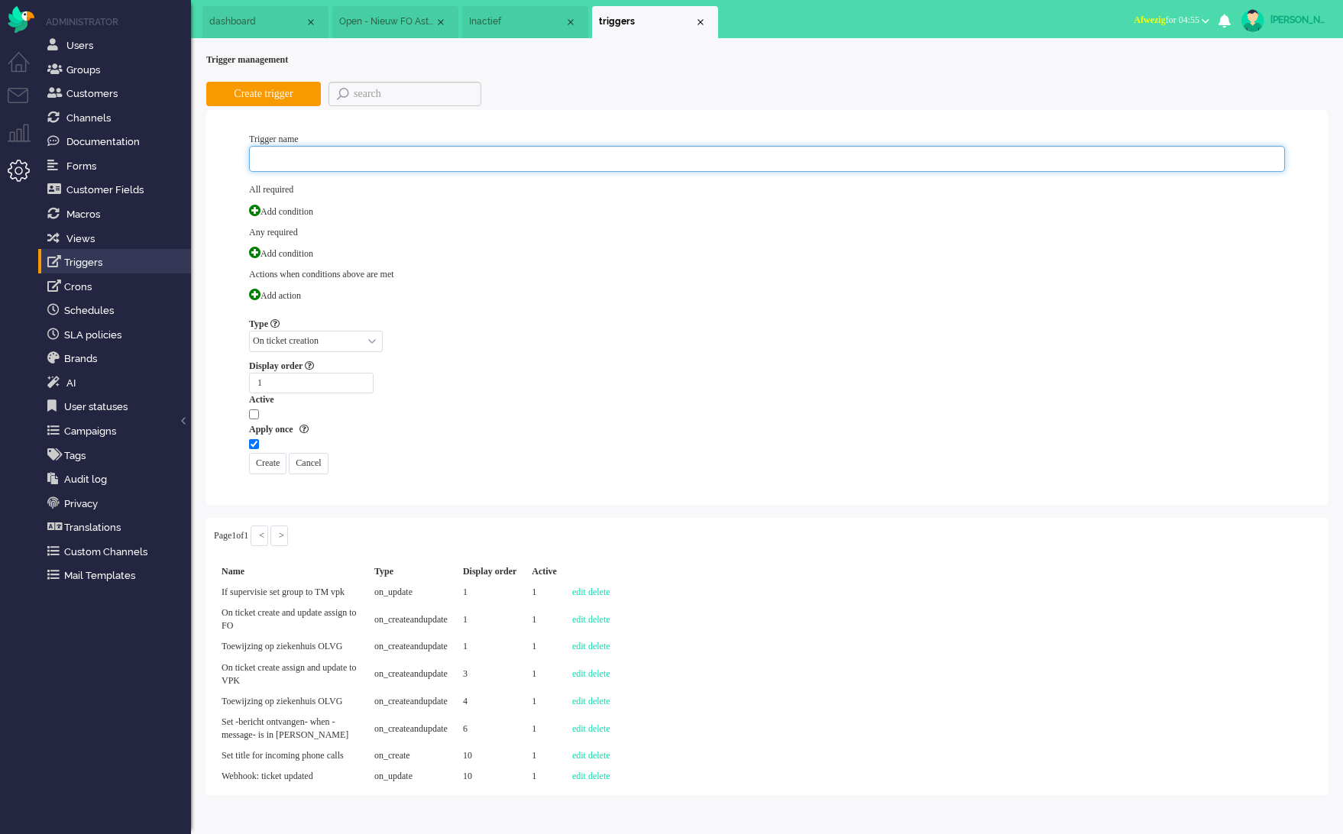
click at [308, 170] on input "text" at bounding box center [767, 159] width 1036 height 26
type input "webhooks to postman"
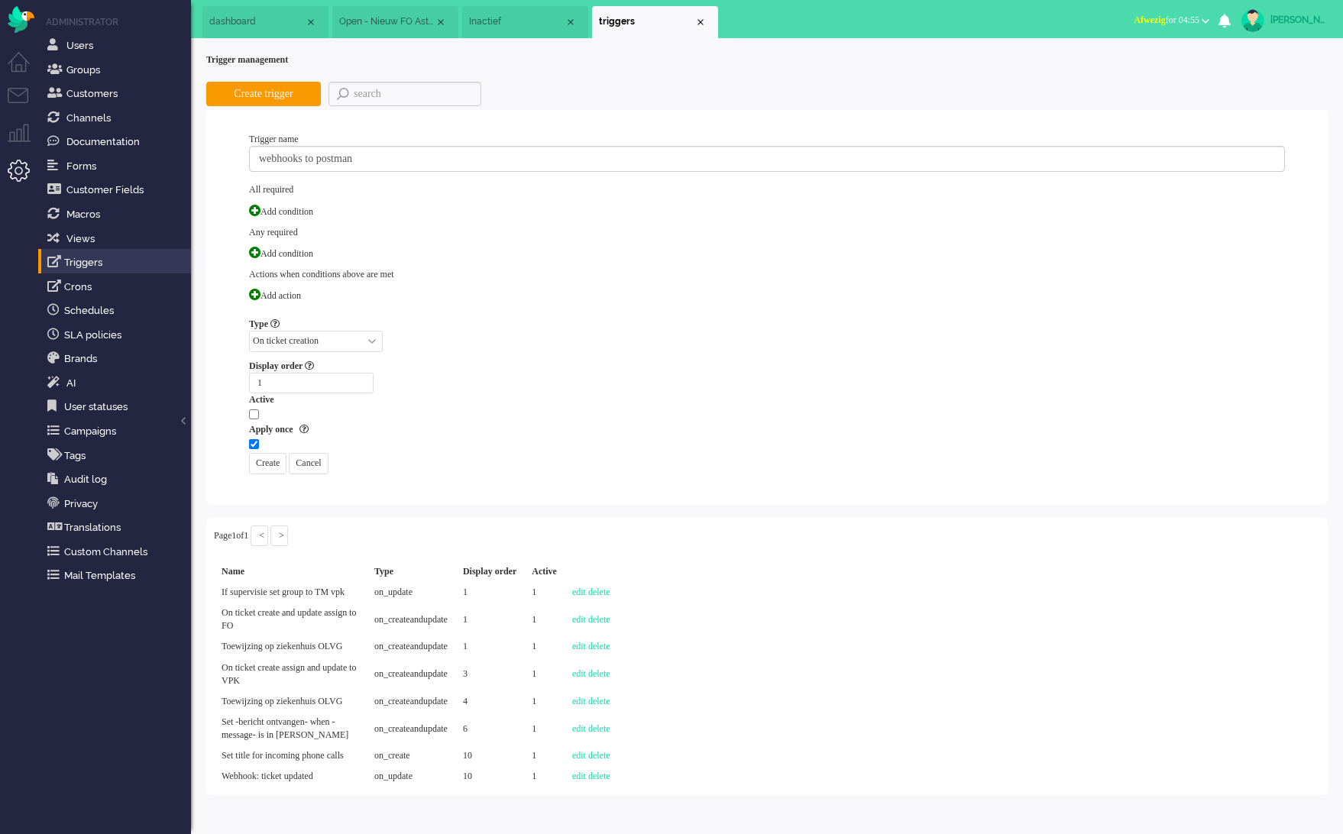
click at [461, 313] on div "Trigger name webhooks to postman All required Add condition Any required Add co…" at bounding box center [767, 303] width 1036 height 341
click at [254, 211] on span at bounding box center [254, 210] width 11 height 11
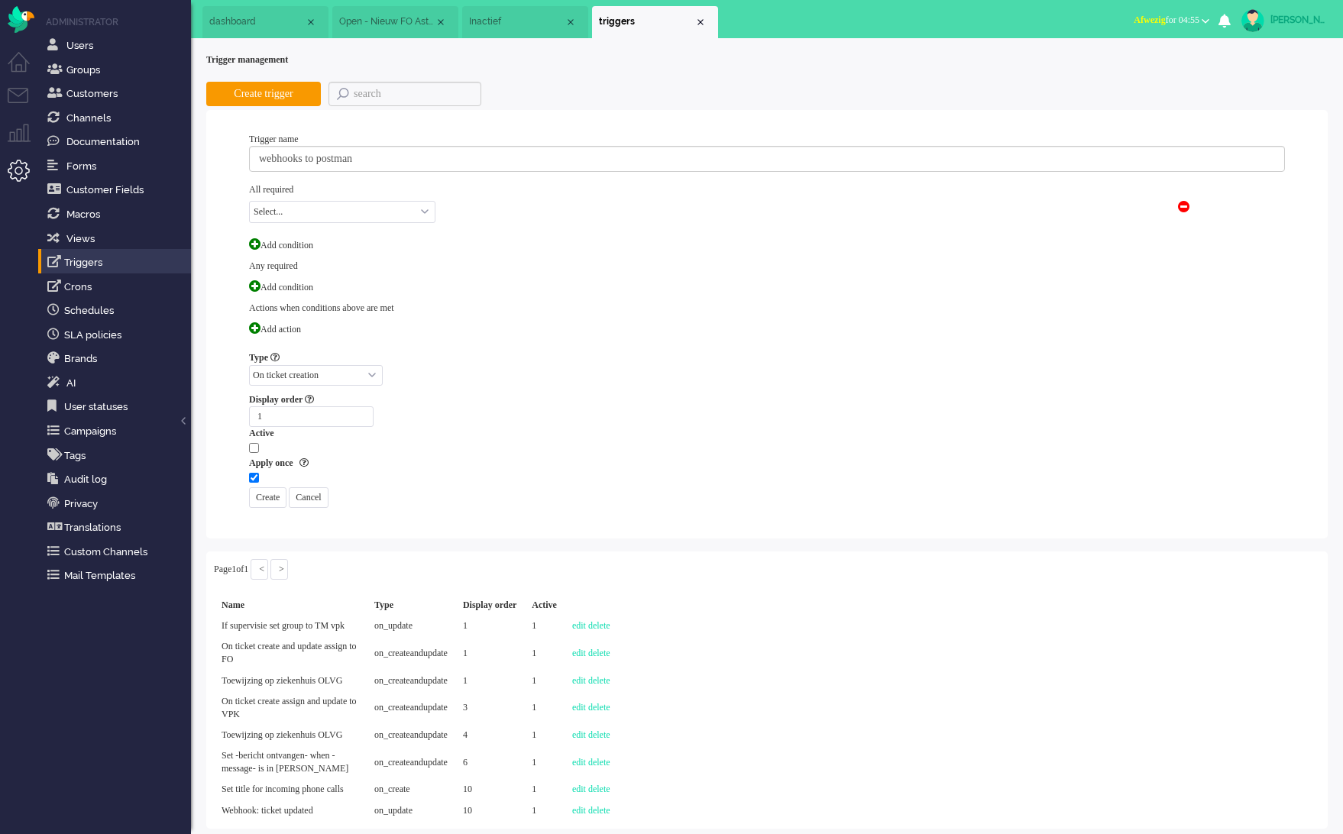
click at [325, 210] on select "Select... Ticket: Brand Ticket: Channel Ticket: Group Ticket: External address …" at bounding box center [342, 212] width 186 height 22
select select "brand_id"
click at [249, 201] on select "Select... Ticket: Brand Ticket: Channel Ticket: Group Ticket: External address …" at bounding box center [342, 212] width 186 height 22
click at [568, 205] on select "Select... equals not equals" at bounding box center [570, 212] width 134 height 22
select select "equals"
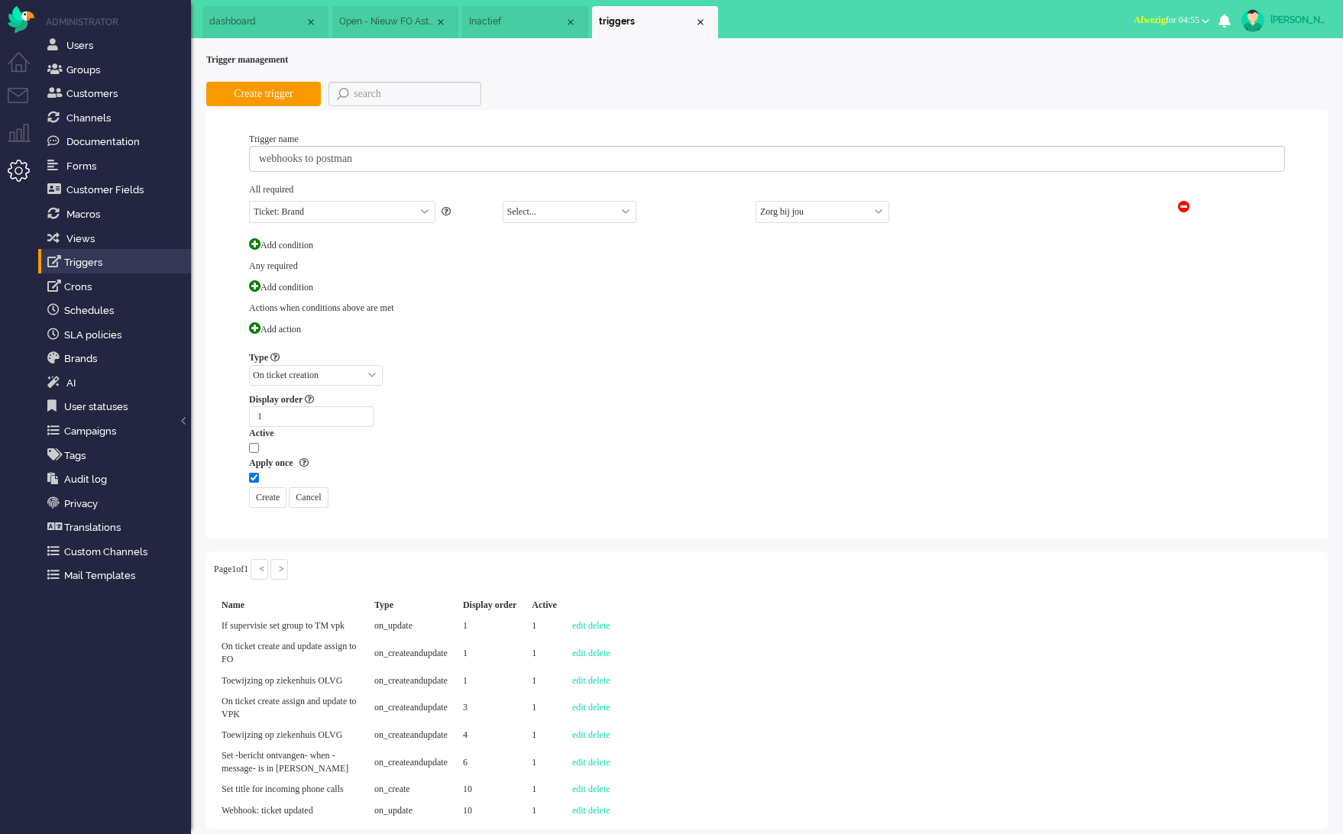
click at [503, 201] on select "Select... equals not equals" at bounding box center [570, 212] width 134 height 22
click at [526, 283] on div "Add condition" at bounding box center [763, 287] width 1044 height 29
click at [320, 365] on select "On ticket creation On ticket update On create and update" at bounding box center [316, 375] width 134 height 21
select select "on_createandupdate"
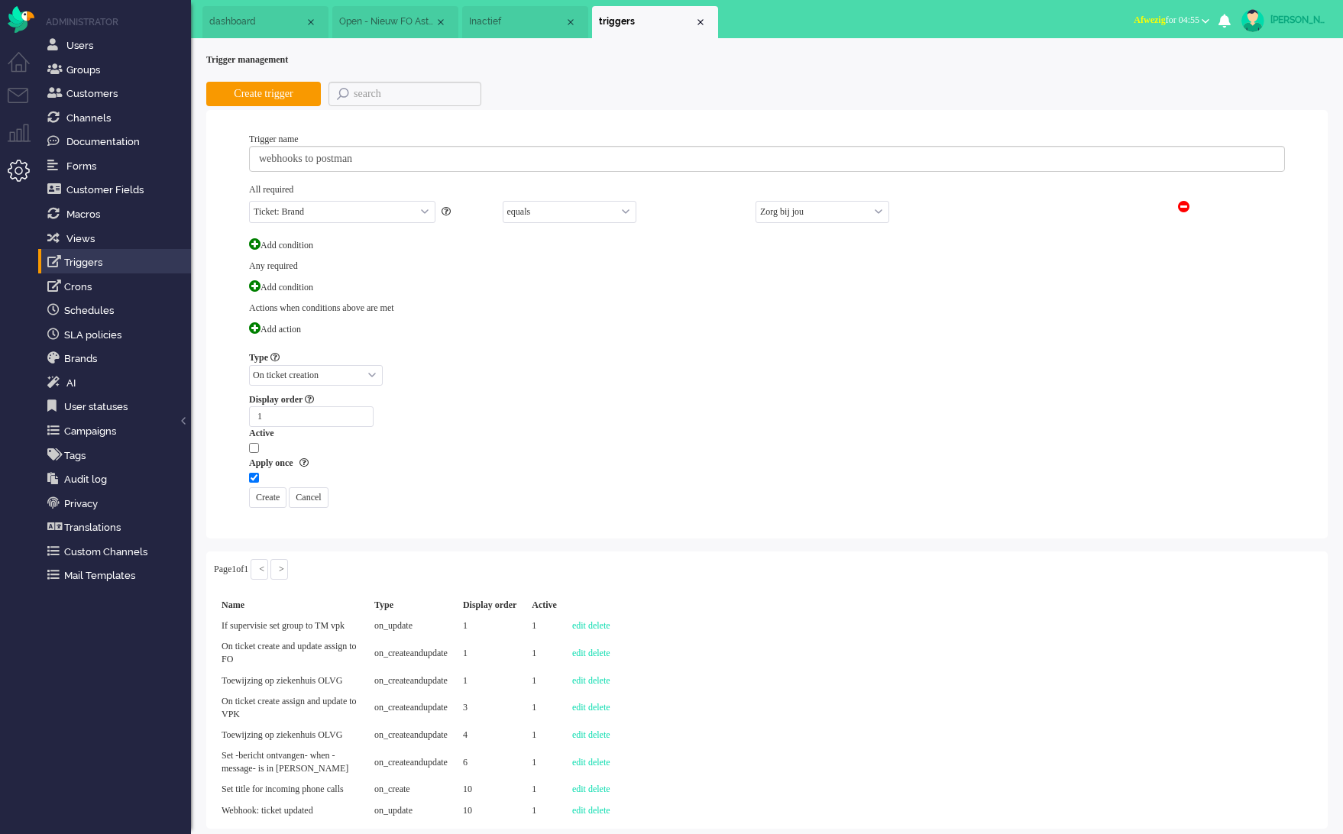
click at [249, 365] on select "On ticket creation On ticket update On create and update" at bounding box center [316, 375] width 134 height 21
click at [258, 443] on input "checkbox" at bounding box center [254, 448] width 10 height 10
checkbox input "true"
click at [252, 473] on input "checkbox" at bounding box center [254, 478] width 10 height 10
checkbox input "false"
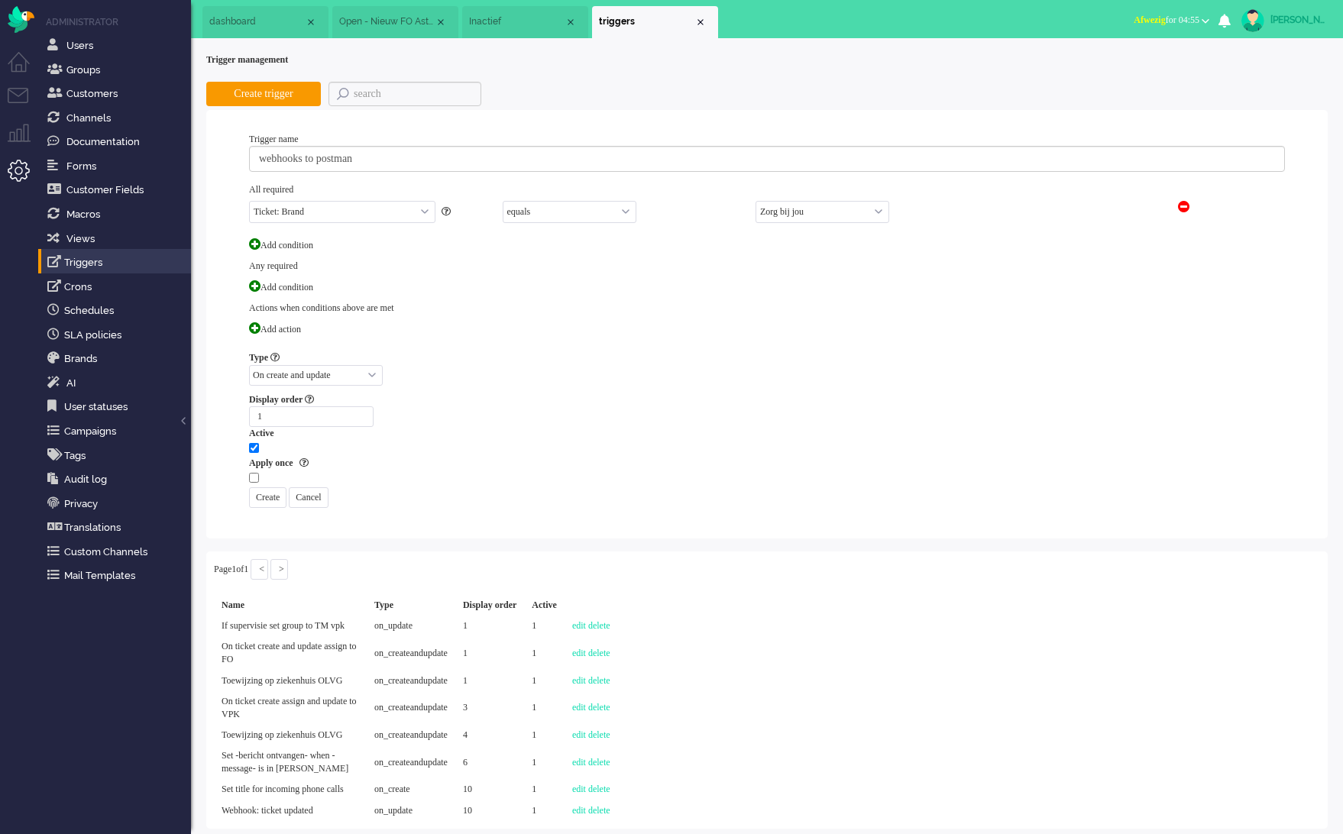
click at [257, 315] on div "Add action" at bounding box center [763, 329] width 1044 height 29
click at [260, 315] on div "Add action" at bounding box center [763, 329] width 1044 height 29
click at [254, 322] on span at bounding box center [254, 327] width 11 height 11
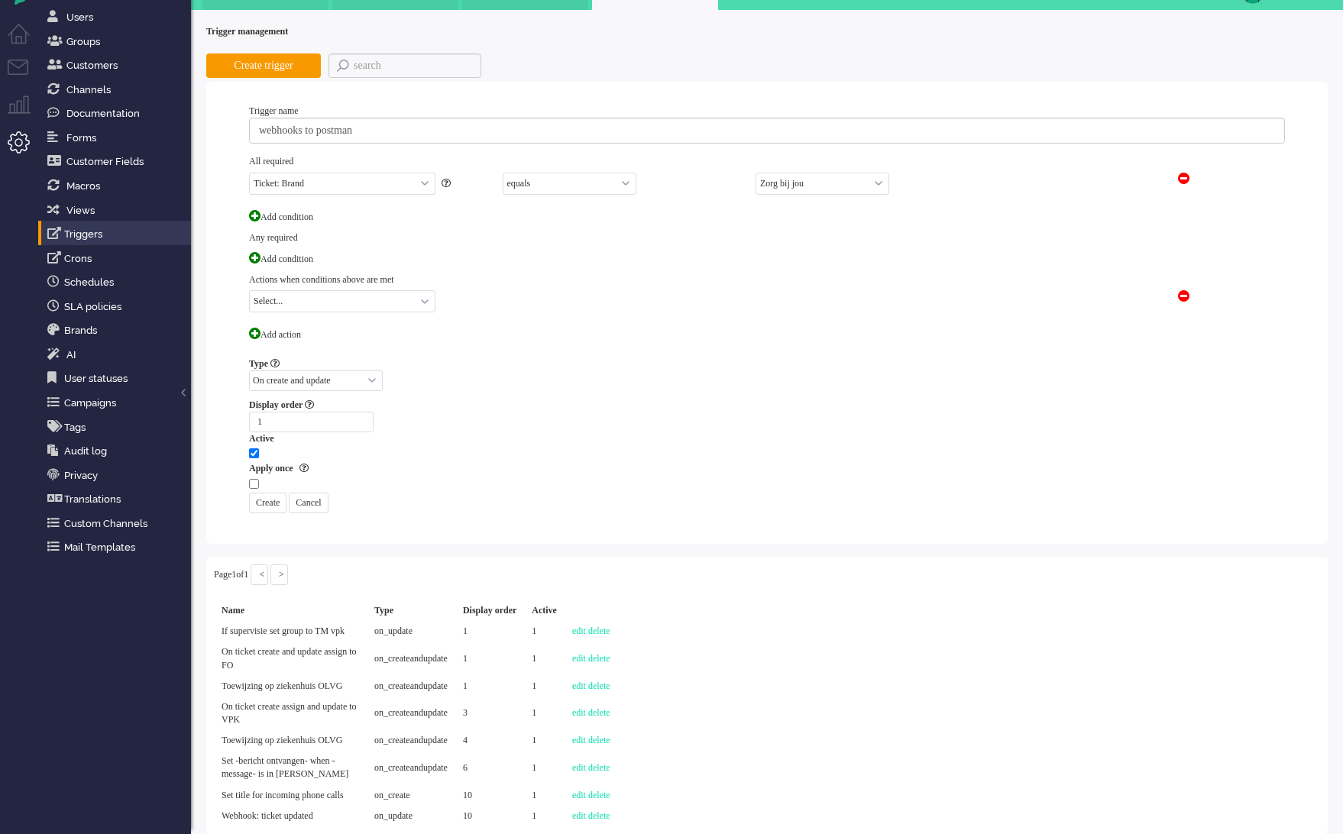
click at [352, 290] on select "Select... Ticket: Brand Ticket: Channel Ticket: User Ticket: Group Ticket: Stat…" at bounding box center [342, 301] width 186 height 22
select select "request_url"
click at [249, 290] on select "Select... Ticket: Brand Ticket: Channel Ticket: User Ticket: Group Ticket: Stat…" at bounding box center [342, 301] width 186 height 22
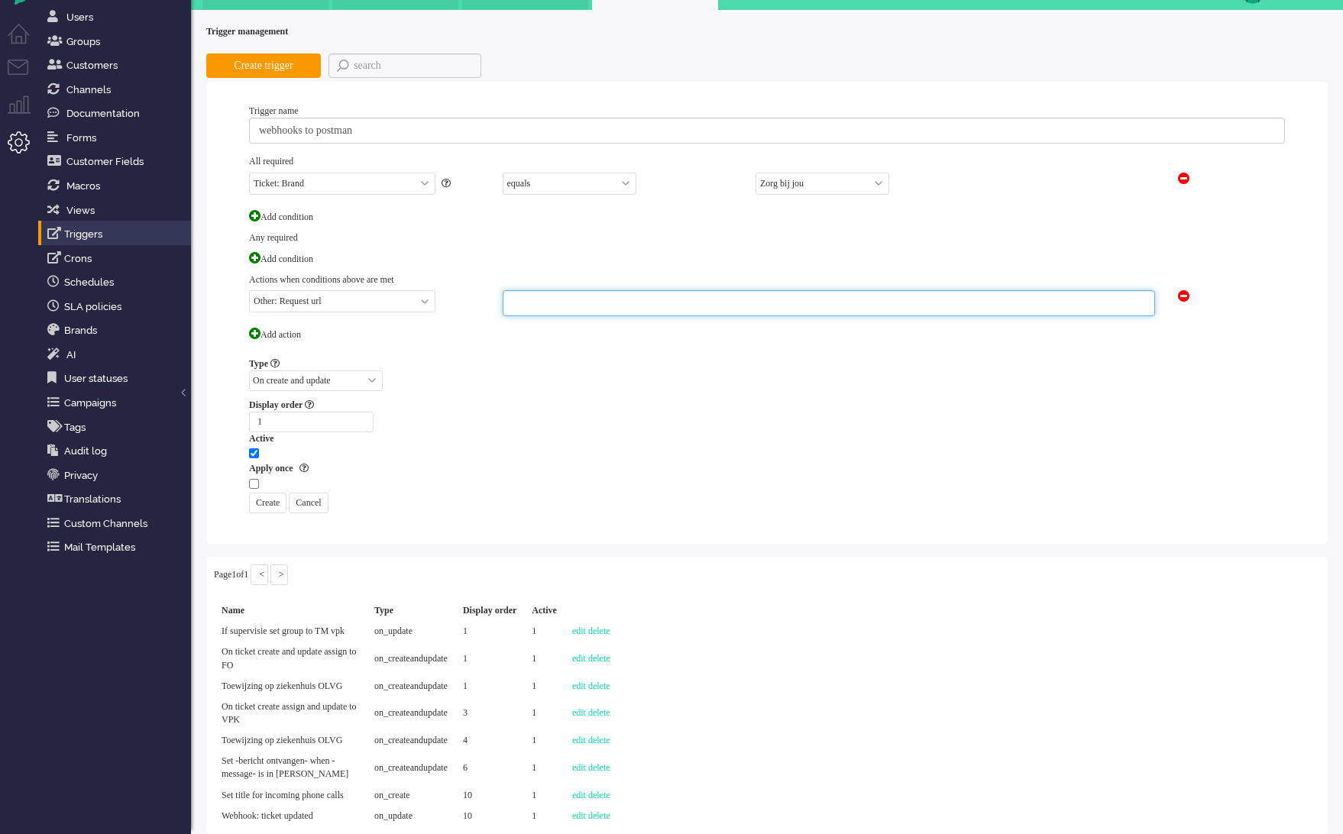
click at [539, 290] on input "text" at bounding box center [829, 303] width 652 height 26
paste input "https://6274a3a1-3df0-496d-aafc-f46a7c82688f.mock.pstmn.io"
type input "https://6274a3a1-3df0-496d-aafc-f46a7c82688f.mock.pstmn.io"
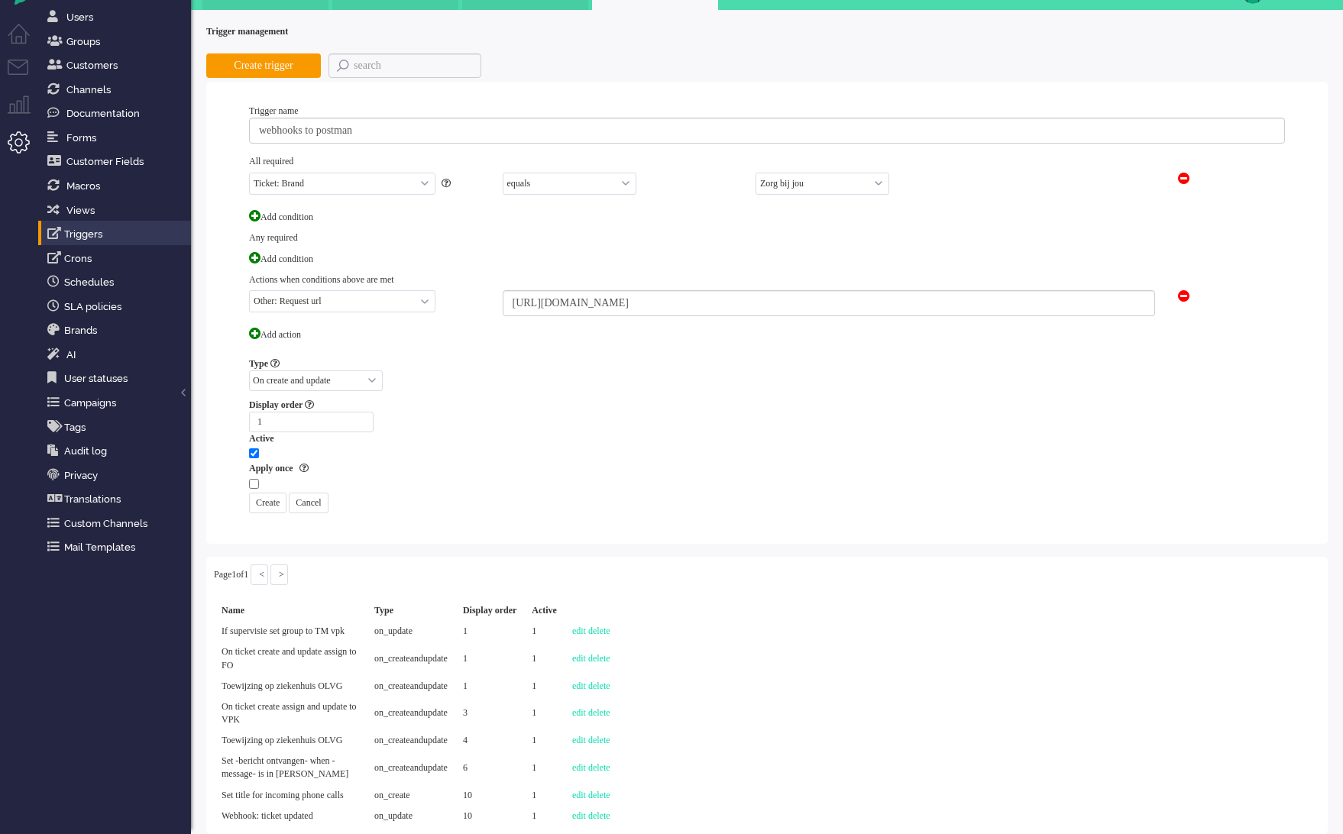
click at [609, 371] on div "On ticket creation On ticket update On create and update" at bounding box center [767, 385] width 1036 height 28
click at [283, 493] on input "Create" at bounding box center [267, 503] width 37 height 21
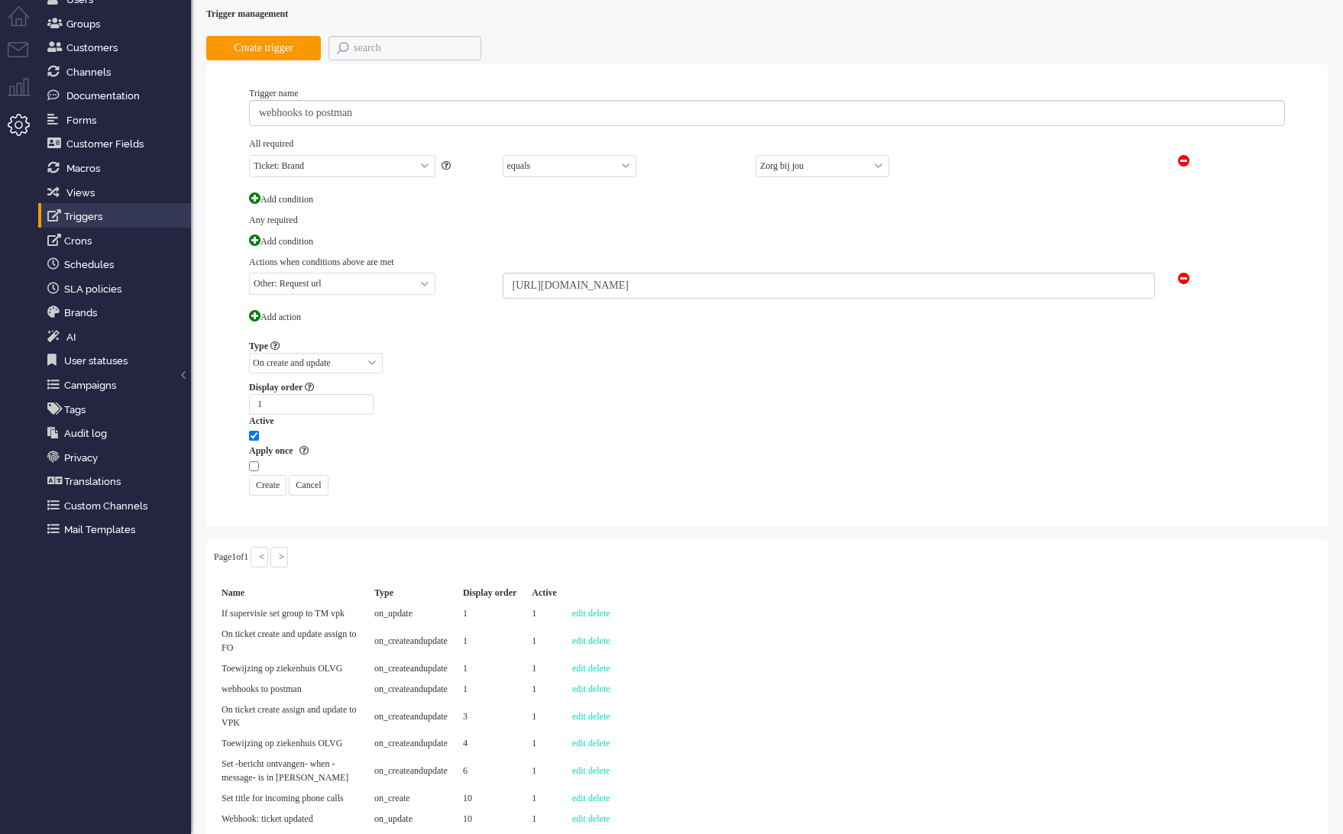
scroll to position [0, 0]
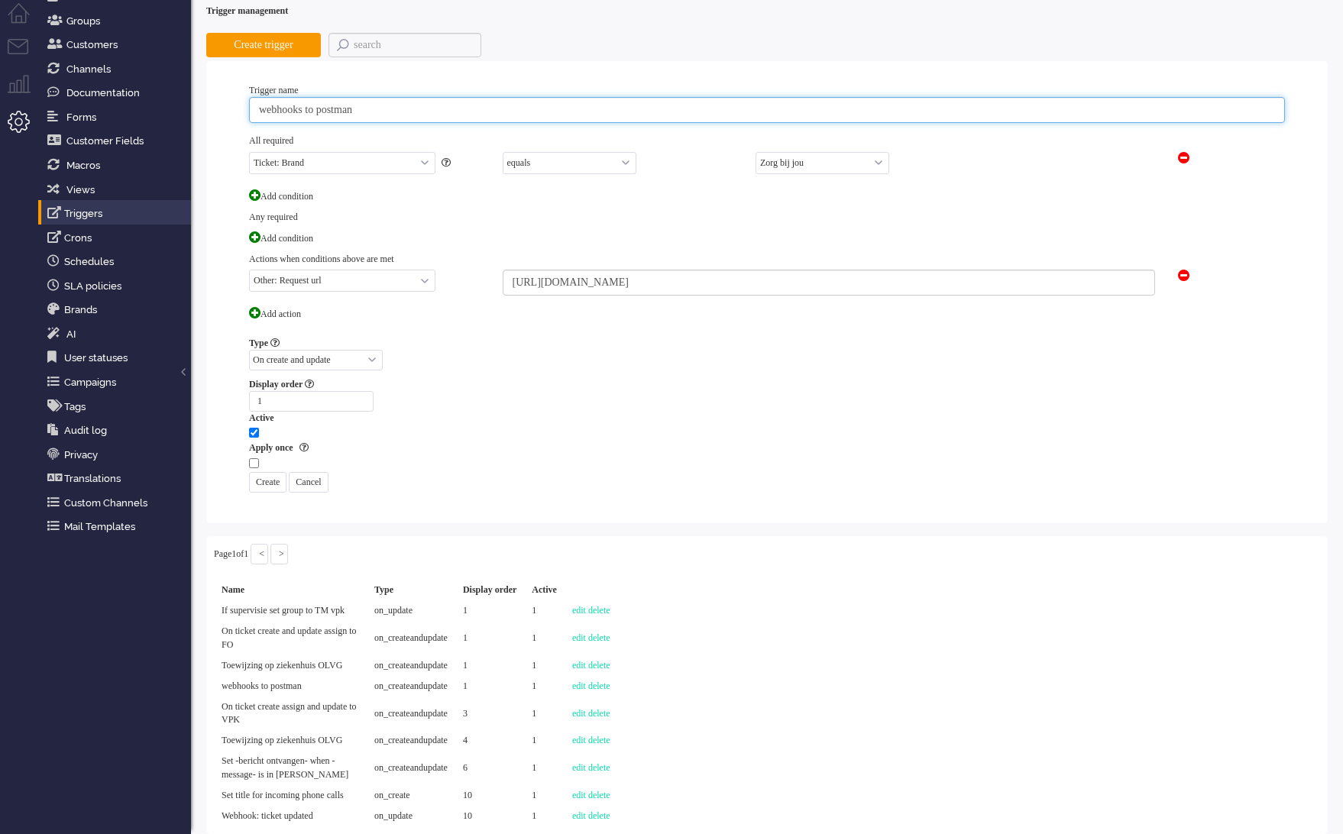
click at [403, 97] on input "webhooks to postman" at bounding box center [767, 110] width 1036 height 26
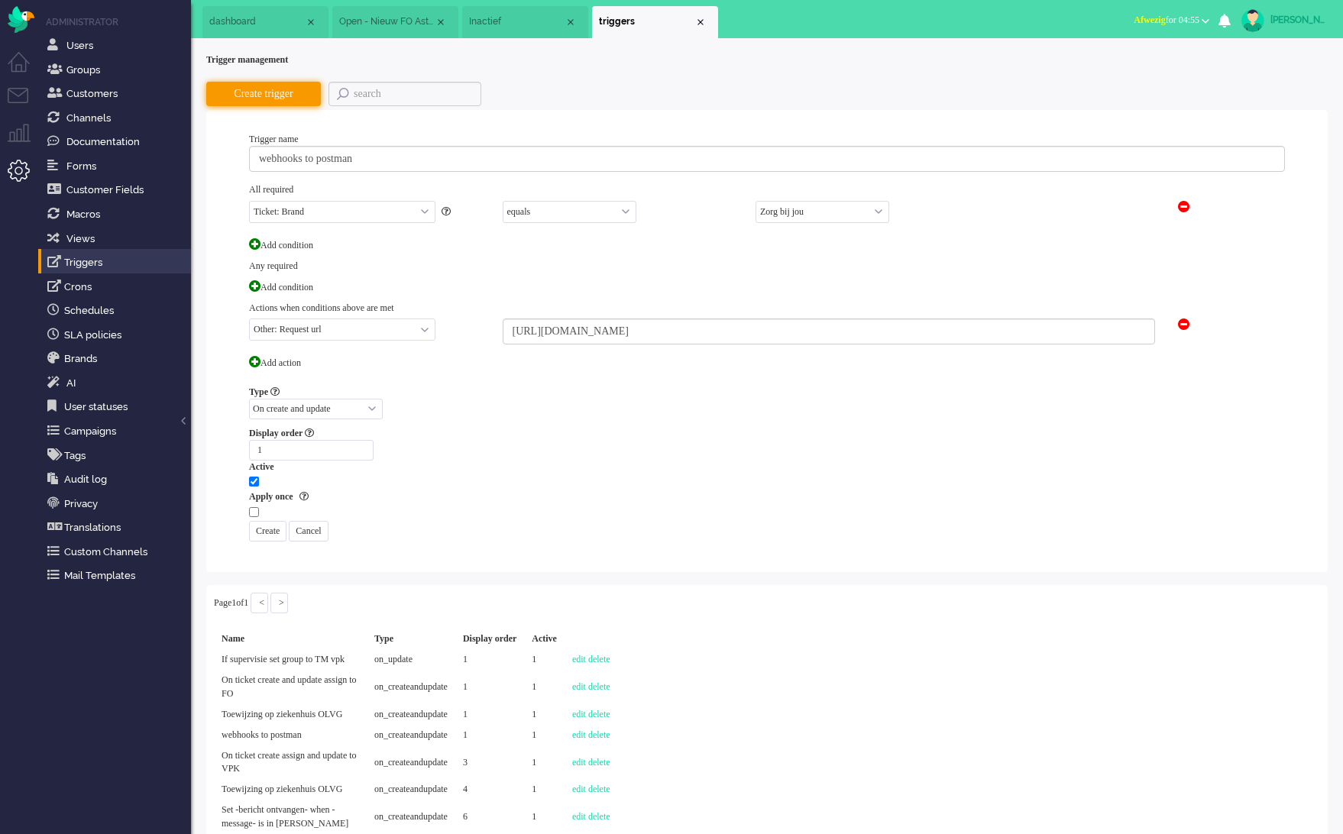
click at [288, 92] on button "Create trigger" at bounding box center [263, 94] width 115 height 24
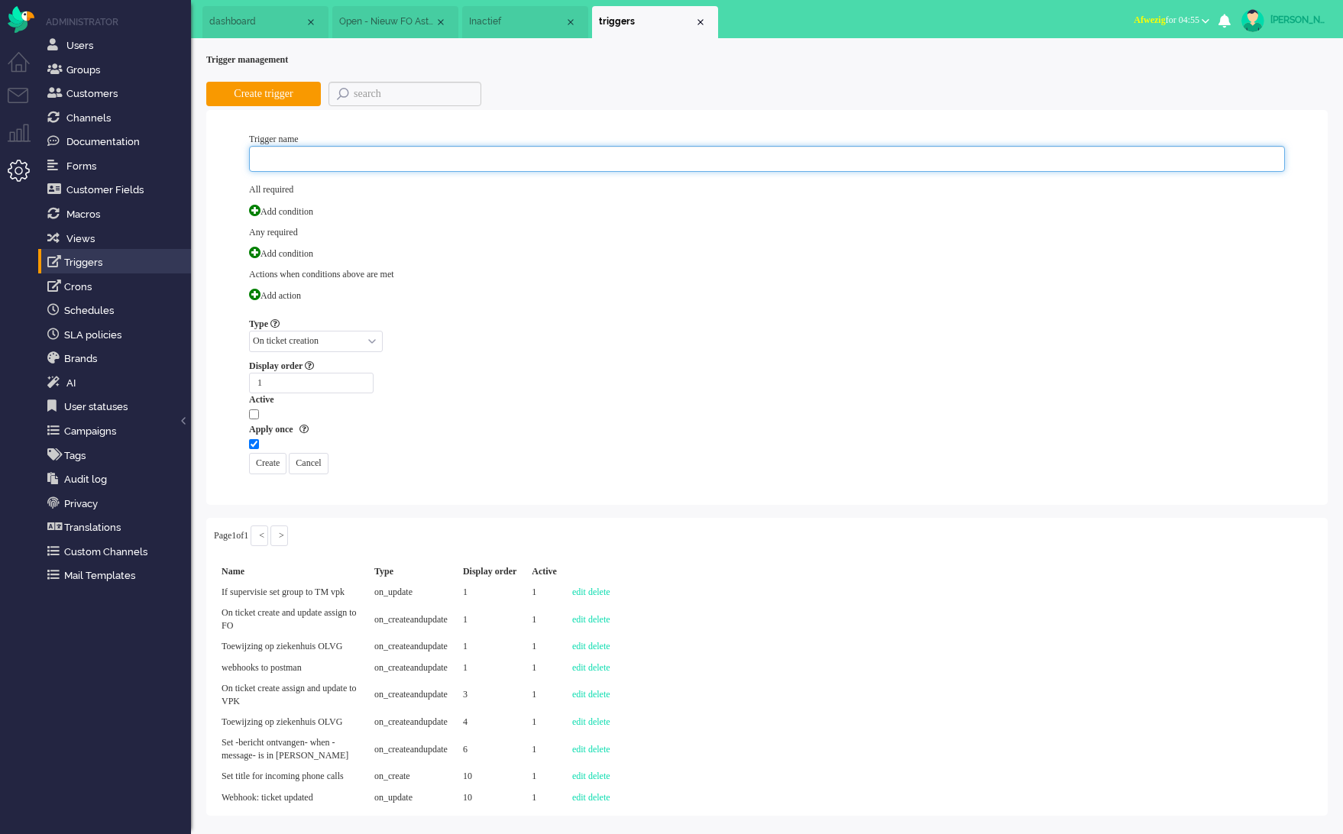
click at [335, 154] on input "text" at bounding box center [767, 159] width 1036 height 26
type input "webhooks to postman development"
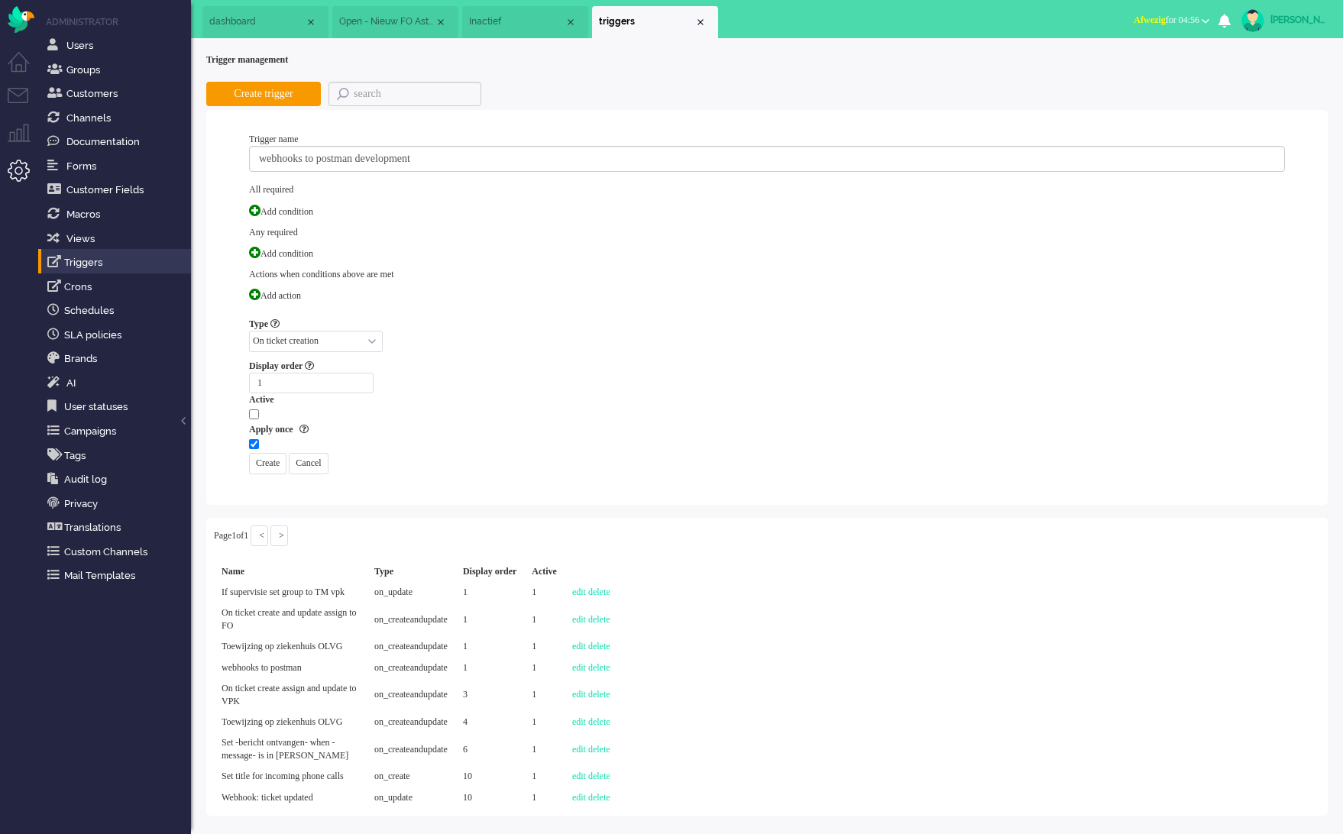
click at [477, 320] on div "Trigger name webhooks to postman development All required Add condition Any req…" at bounding box center [767, 303] width 1036 height 341
click at [256, 212] on span at bounding box center [254, 210] width 11 height 11
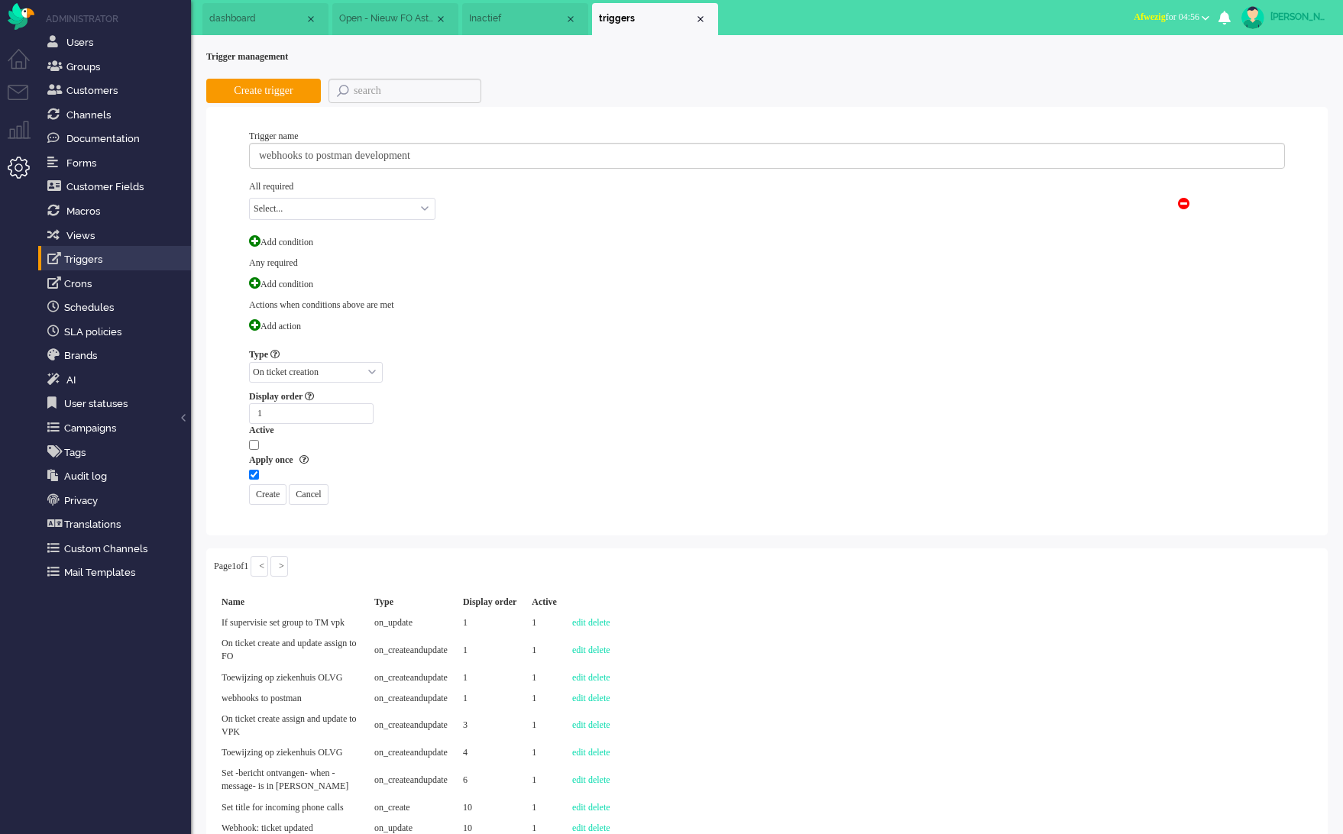
click at [299, 214] on select "Select... Ticket: Brand Ticket: Channel Ticket: Group Ticket: External address …" at bounding box center [342, 209] width 186 height 22
select select "brand_id"
click at [249, 198] on select "Select... Ticket: Brand Ticket: Channel Ticket: Group Ticket: External address …" at bounding box center [342, 209] width 186 height 22
click at [623, 206] on select "Select... equals not equals" at bounding box center [570, 209] width 134 height 22
select select "equals"
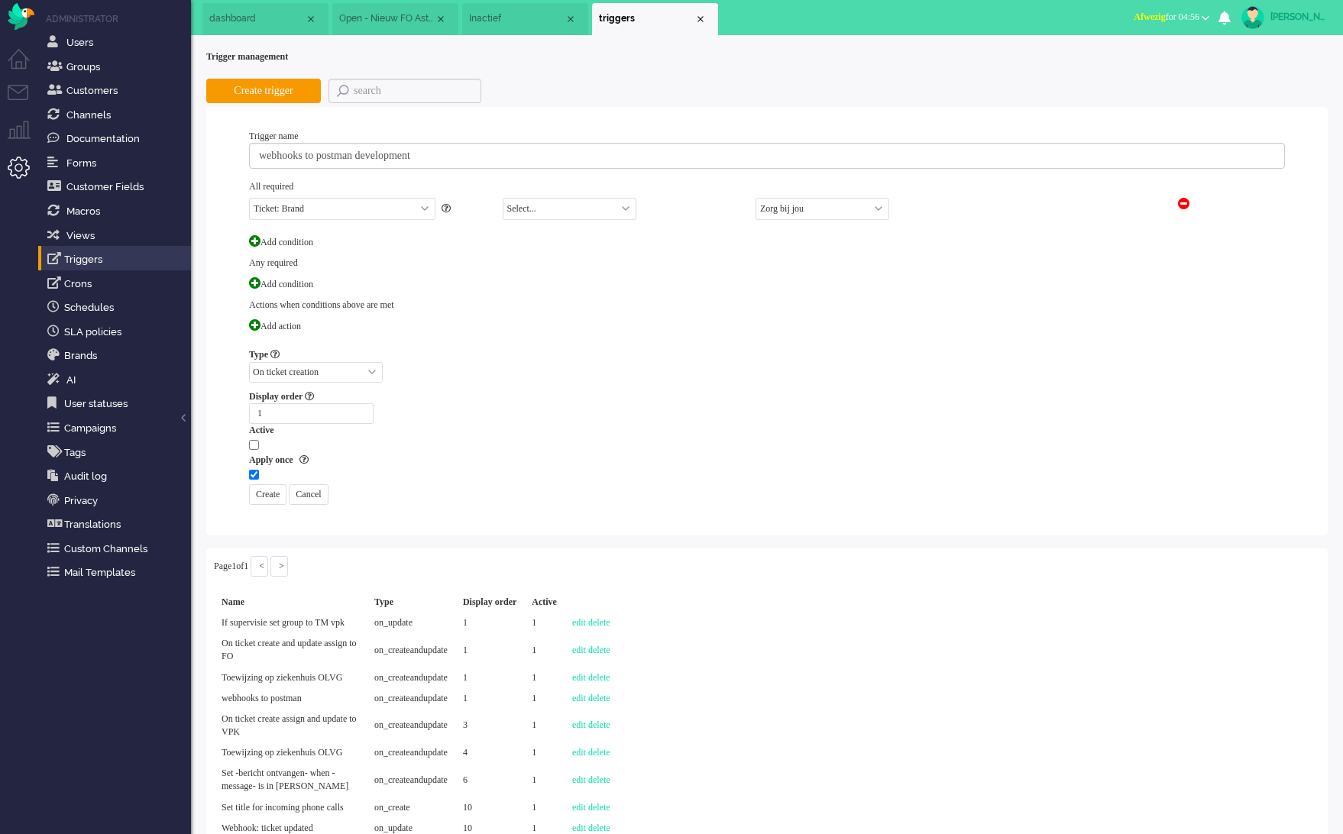
click at [503, 198] on select "Select... equals not equals" at bounding box center [570, 209] width 134 height 22
click at [784, 209] on select "Zorg bij jou" at bounding box center [823, 209] width 134 height 22
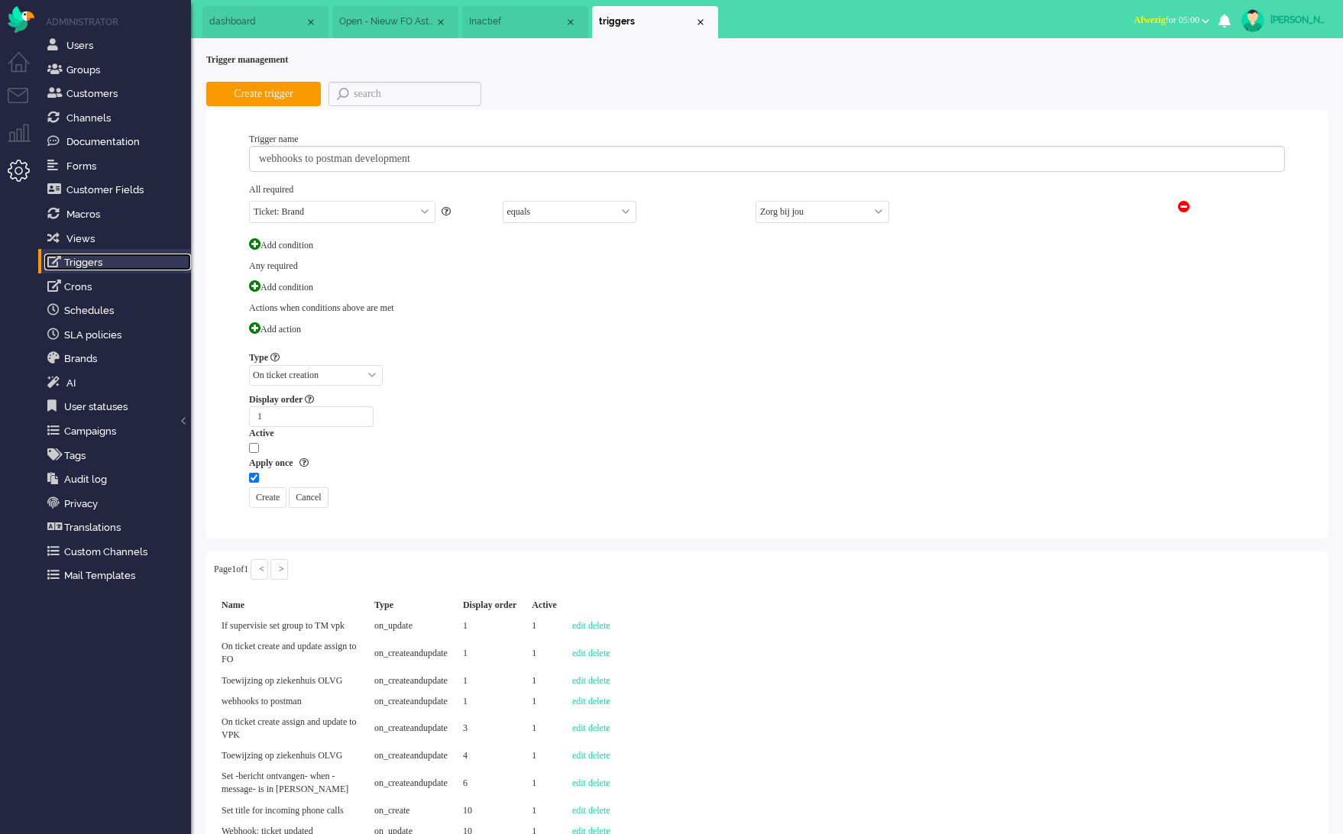
click at [120, 267] on link "Triggers" at bounding box center [117, 262] width 147 height 17
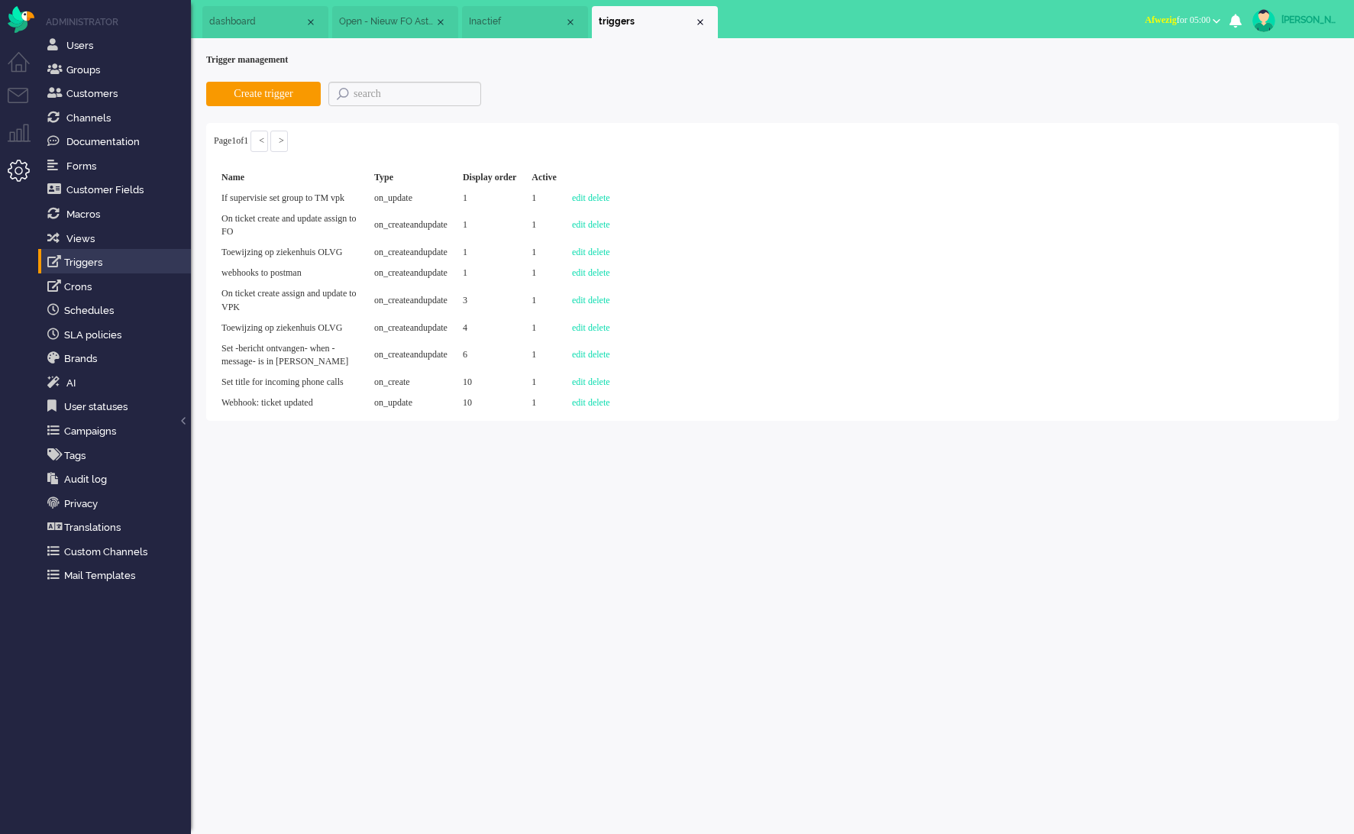
click at [301, 413] on td "Webhook: ticket updated" at bounding box center [290, 403] width 153 height 21
click at [613, 283] on td "edit delete" at bounding box center [591, 273] width 53 height 21
click at [586, 278] on link "edit" at bounding box center [579, 272] width 14 height 11
select select "brand_id"
select select "equals"
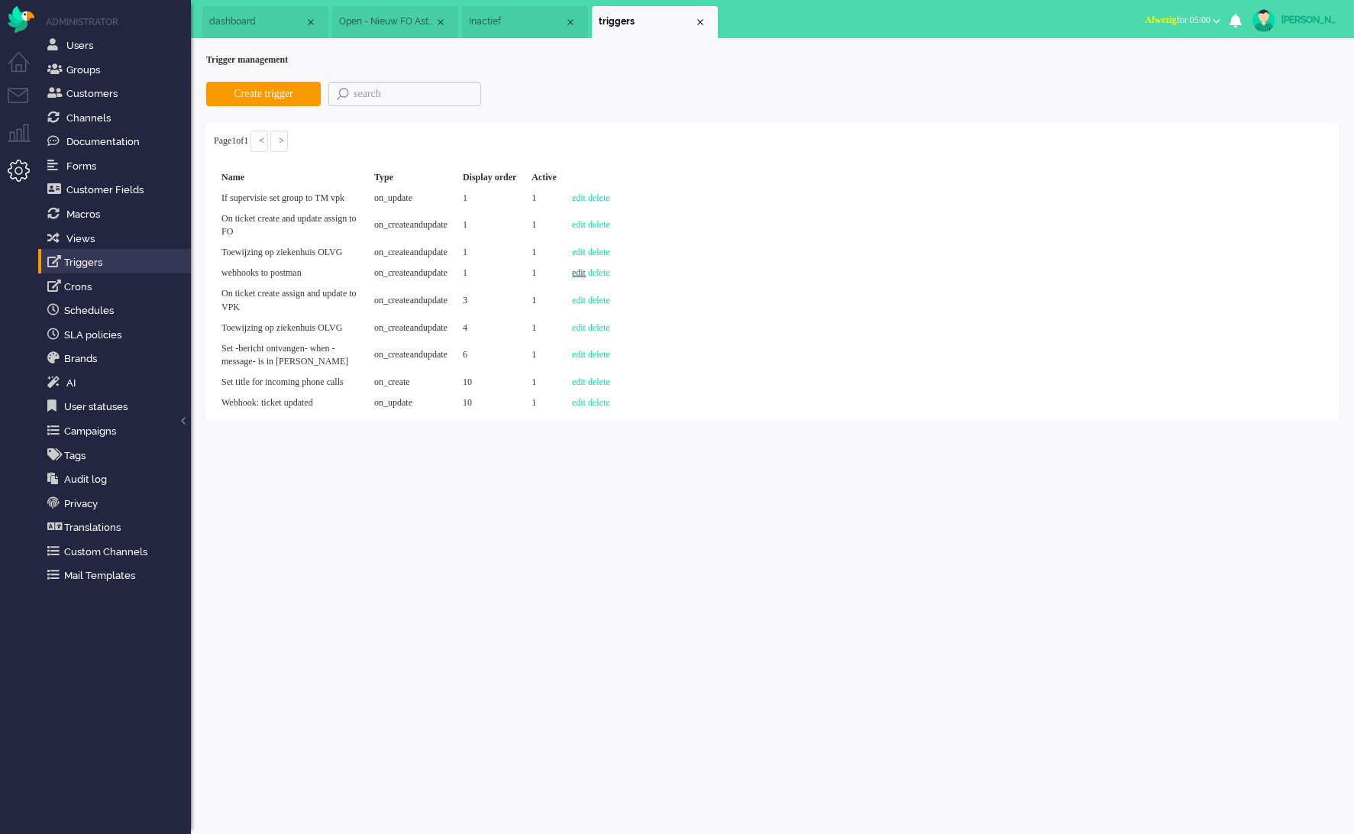
select select "request_url"
select select "on_createandupdate"
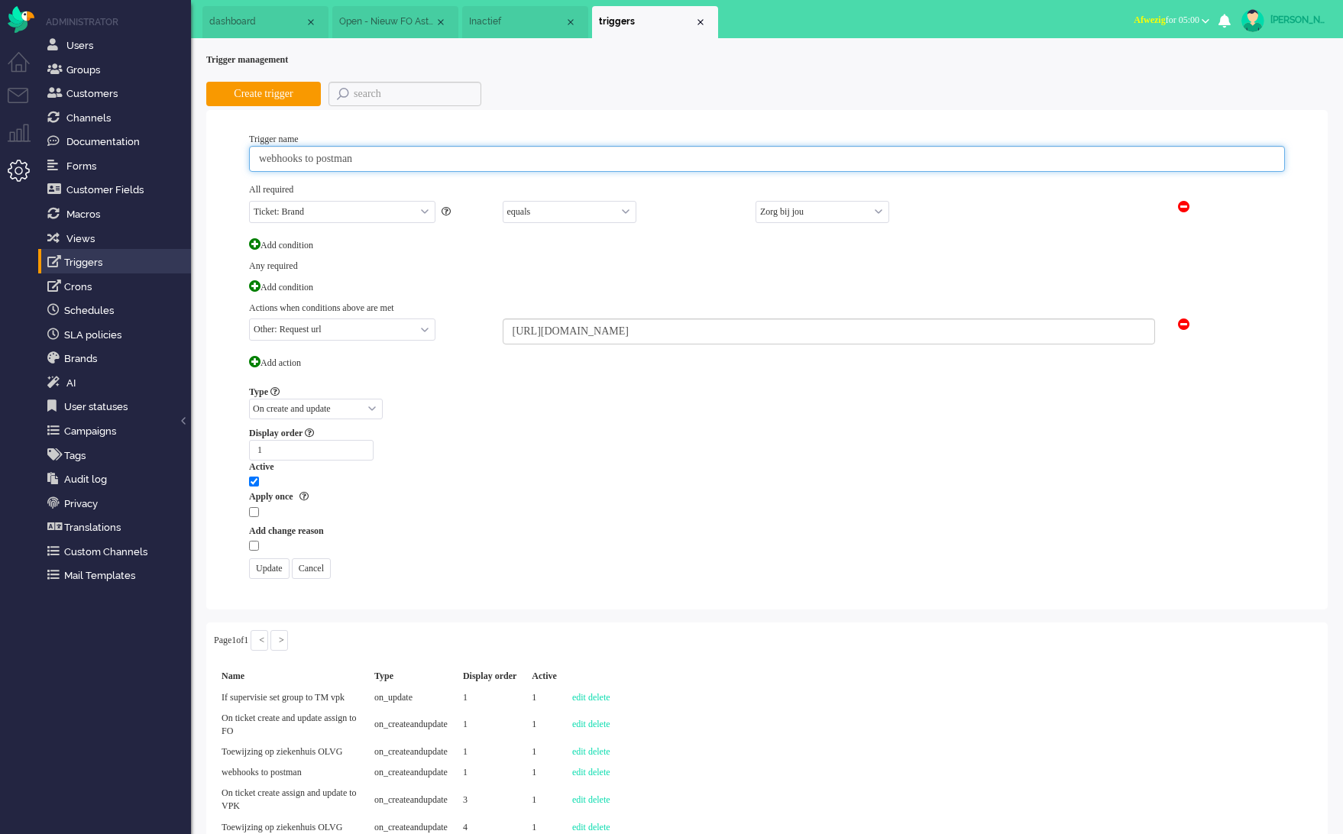
drag, startPoint x: 322, startPoint y: 155, endPoint x: 192, endPoint y: 135, distance: 131.4
click at [245, 148] on div "Trigger name webhooks to postman All required Select... Ticket: Brand Ticket: C…" at bounding box center [767, 356] width 1082 height 477
click at [392, 165] on input "Postman: o postman" at bounding box center [767, 159] width 1036 height 26
type input "Postman: ticket updated"
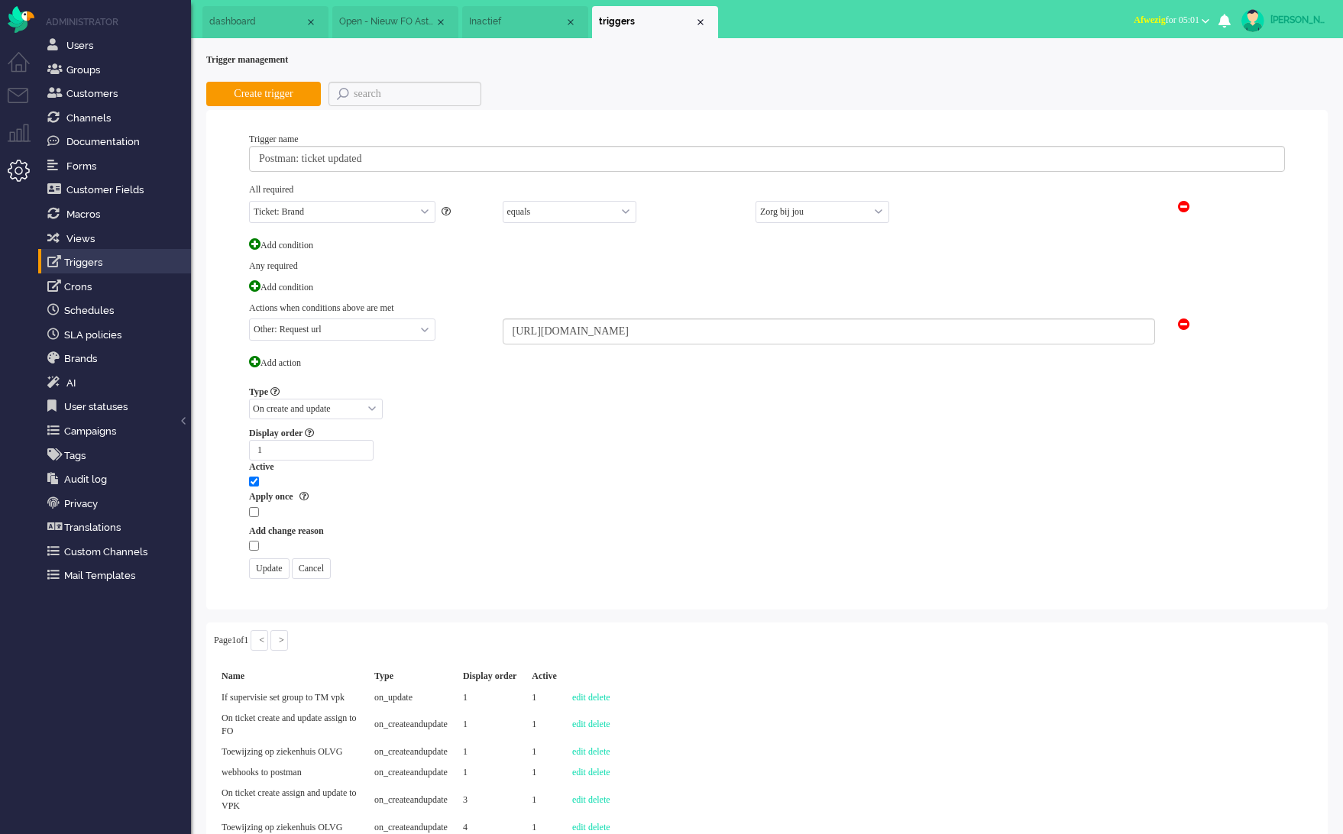
click at [338, 412] on select "On ticket creation On ticket update On create and update" at bounding box center [316, 409] width 134 height 21
select select "on_update"
click at [249, 399] on select "On ticket creation On ticket update On create and update" at bounding box center [316, 409] width 134 height 21
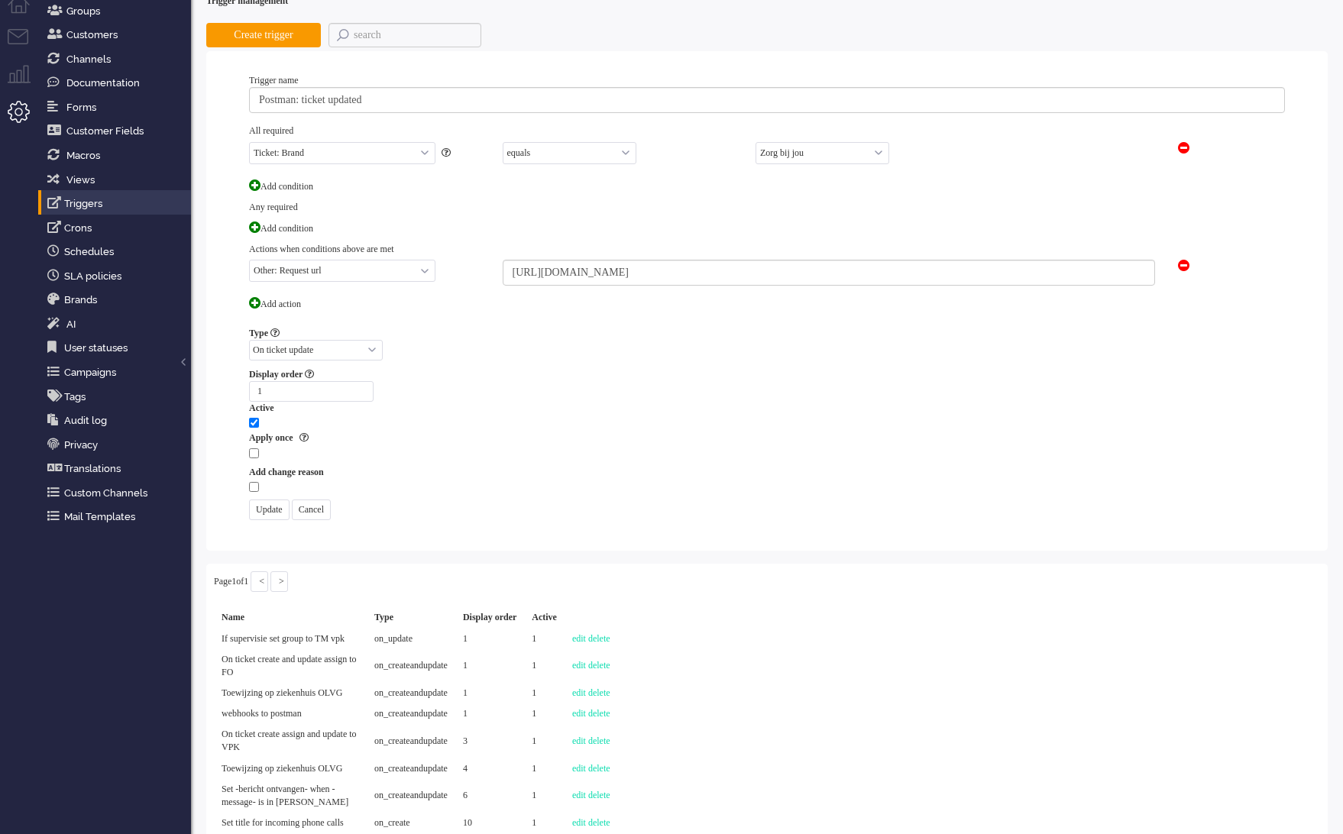
scroll to position [127, 0]
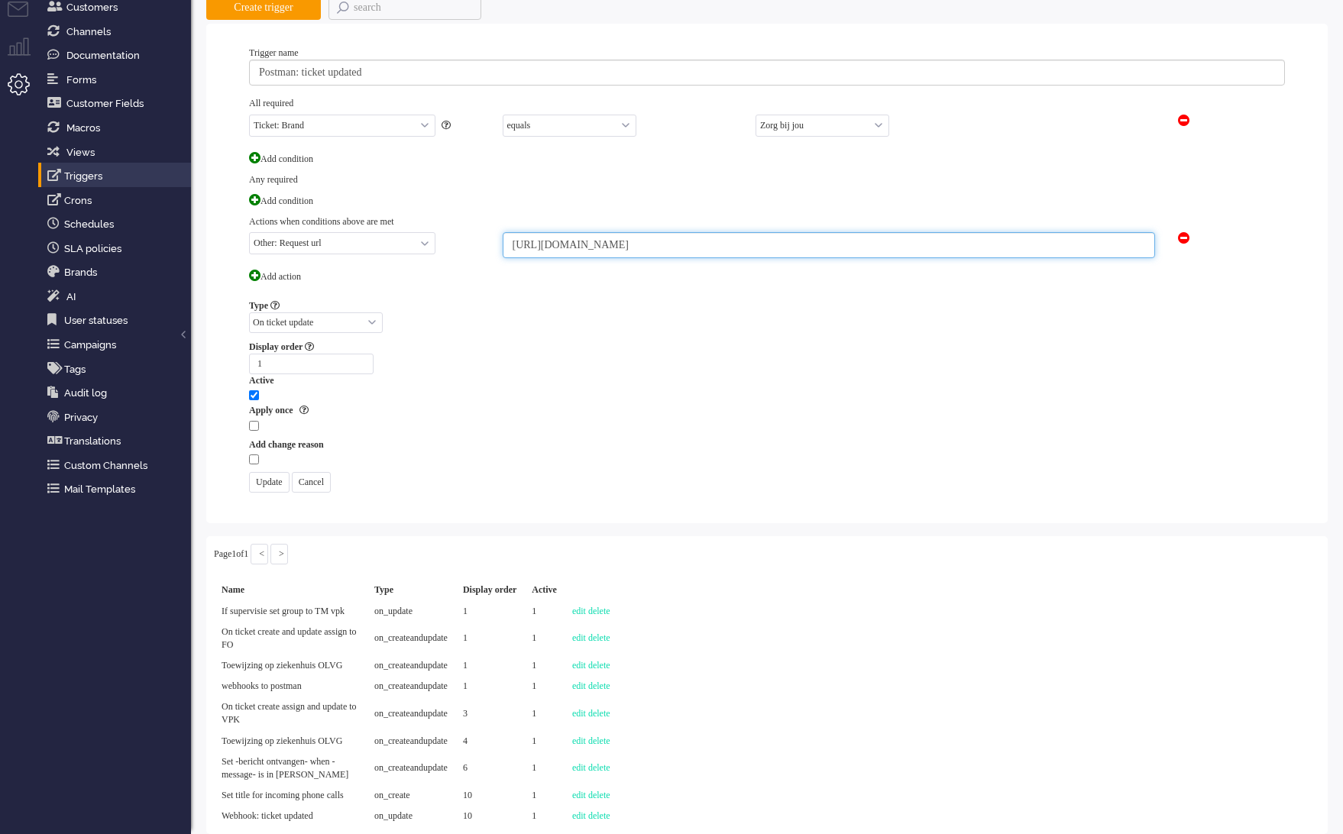
click at [909, 232] on input "https://6274a3a1-3df0-496d-aafc-f46a7c82688f.mock.pstmn.io" at bounding box center [829, 245] width 652 height 26
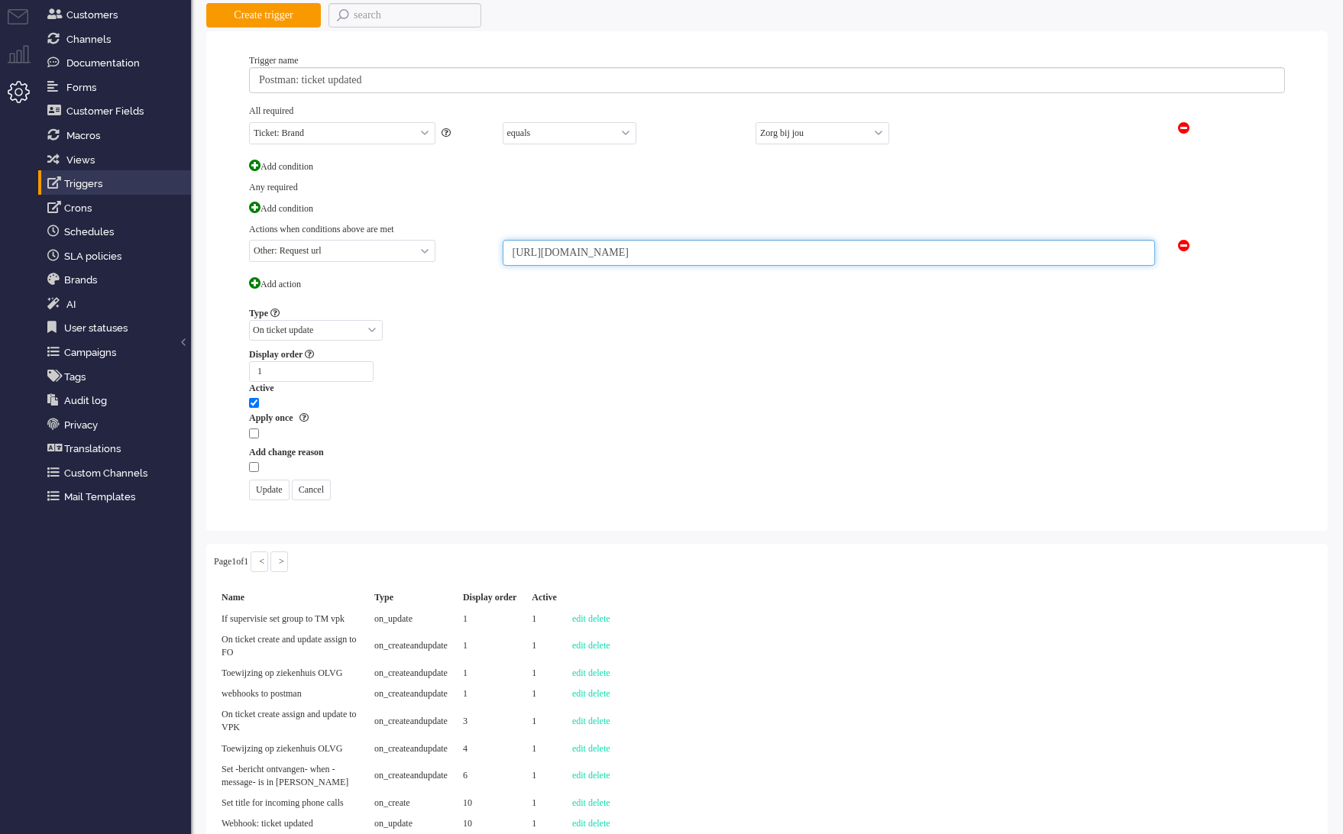
type input "https://6274a3a1-3df0-496d-aafc-f46a7c82688f.mock.pstmn.io/acceptance"
click at [273, 480] on input "Update" at bounding box center [269, 490] width 40 height 21
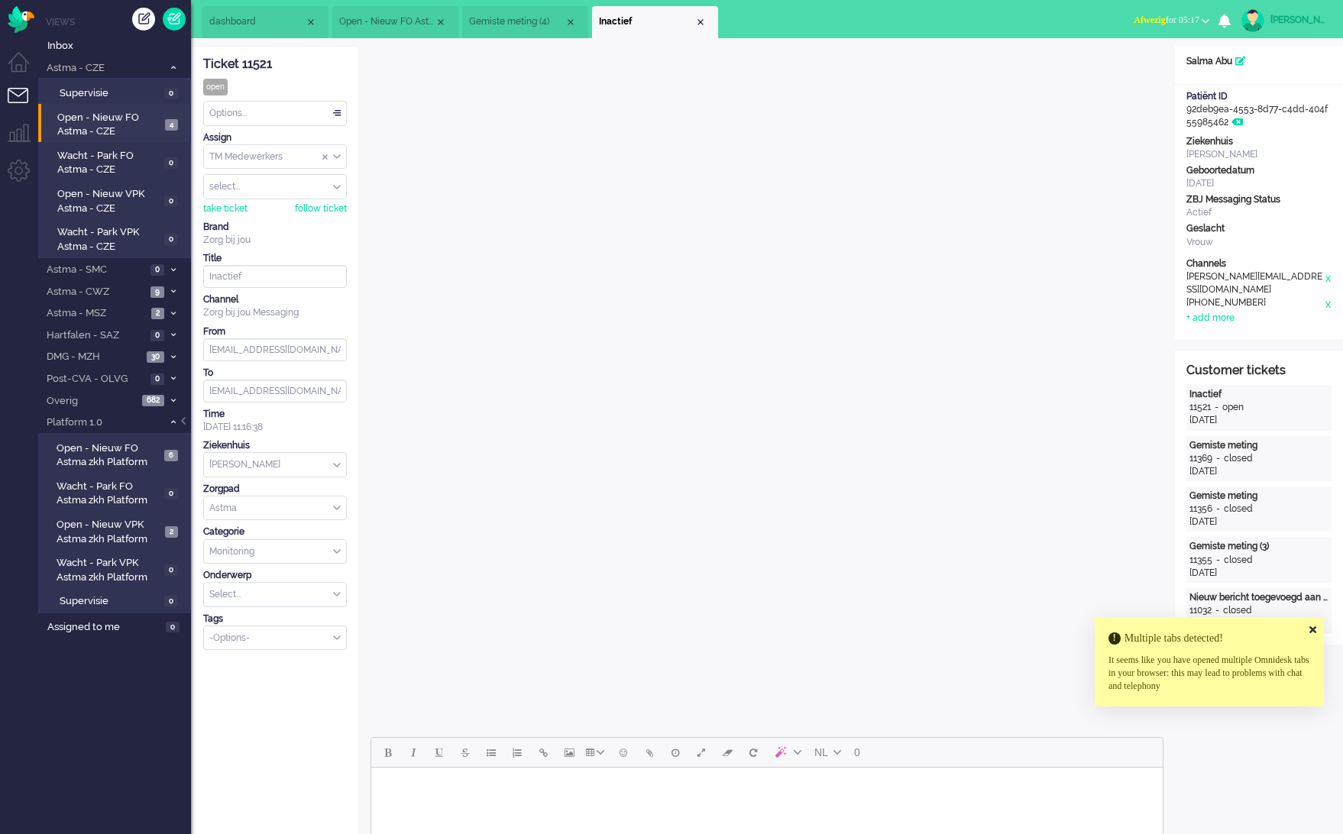
click at [1316, 625] on icon at bounding box center [1312, 630] width 7 height 10
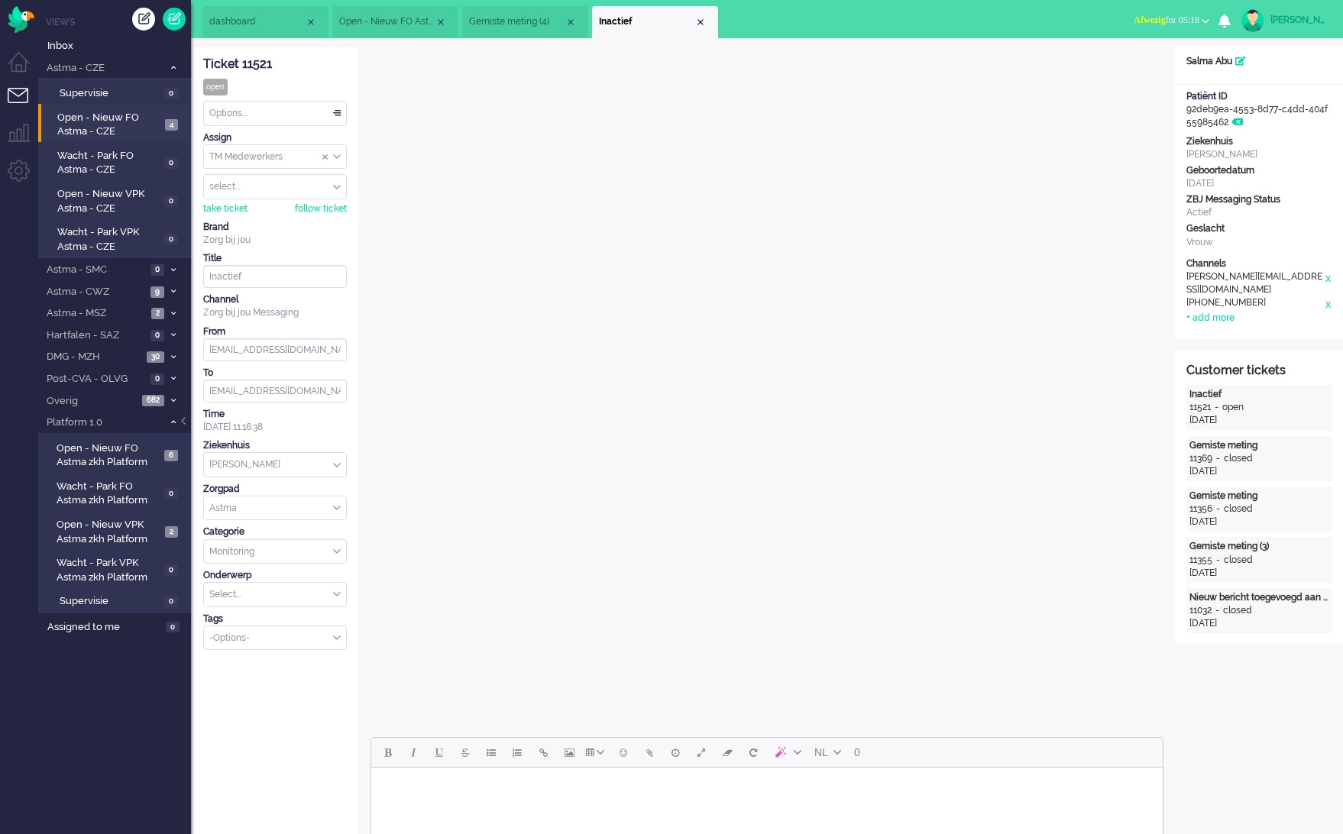
click at [264, 108] on div "Options..." at bounding box center [275, 114] width 142 height 24
